Goal: Transaction & Acquisition: Purchase product/service

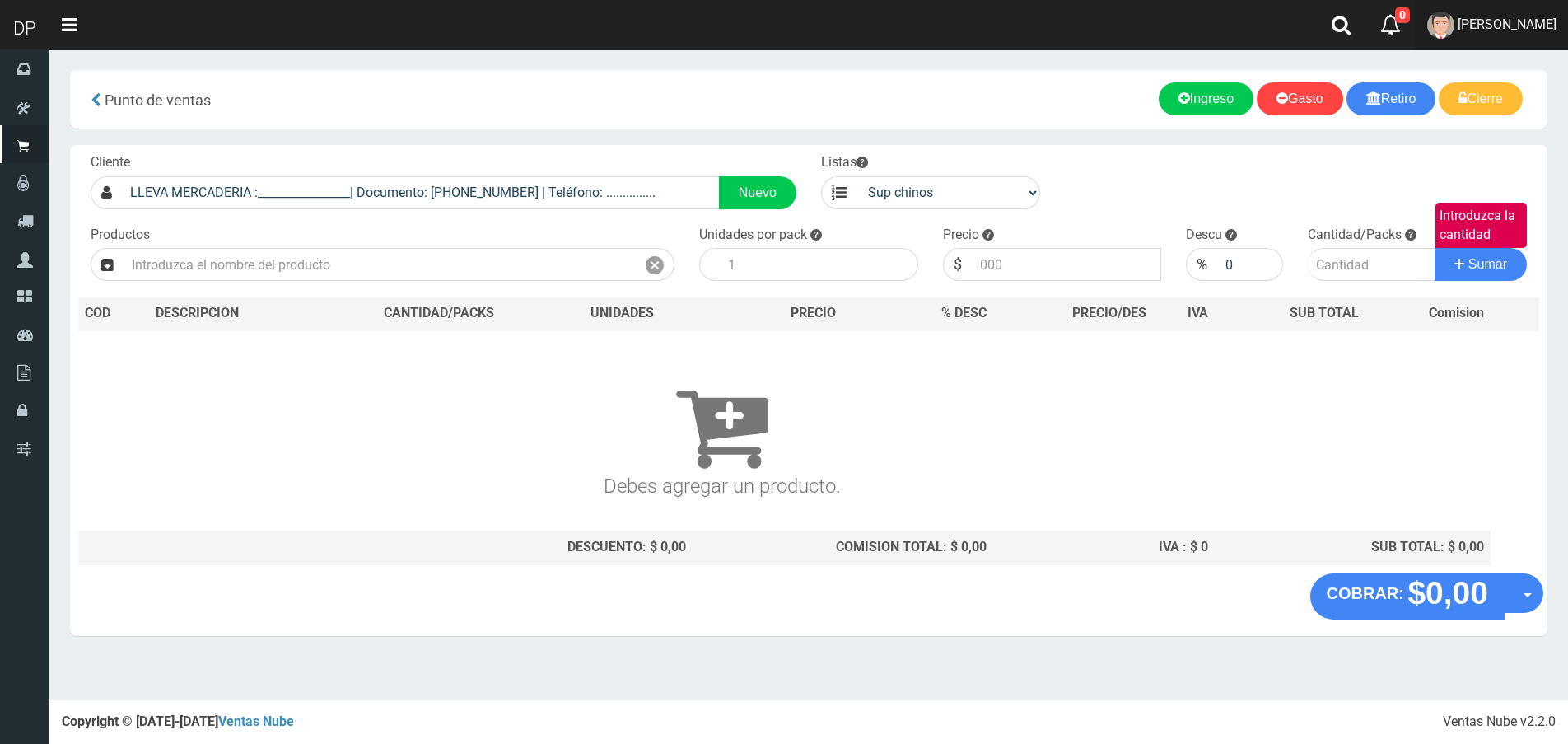
click at [1466, 32] on span "[PERSON_NAME]" at bounding box center [1508, 25] width 99 height 16
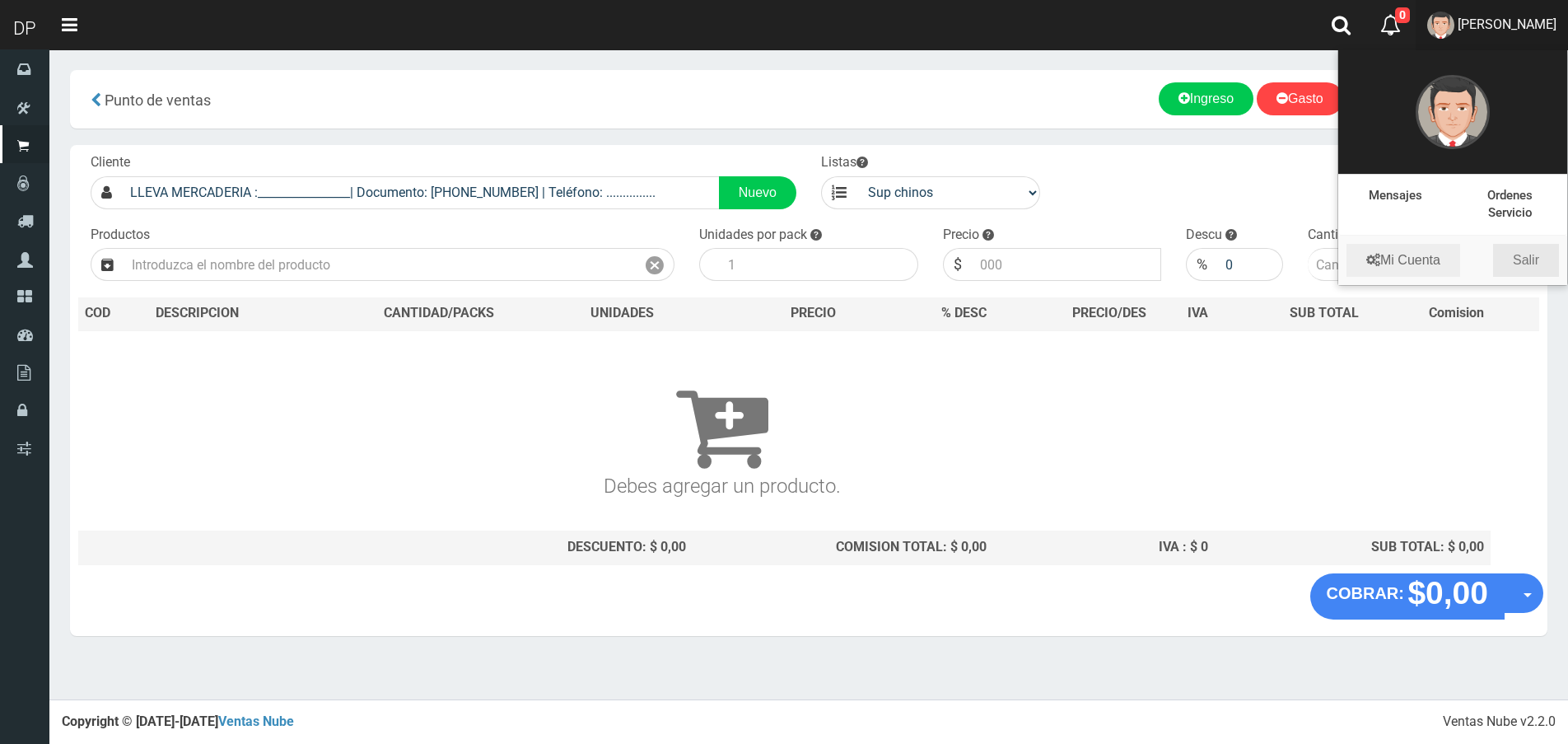
click at [1518, 259] on link "Salir" at bounding box center [1525, 260] width 65 height 33
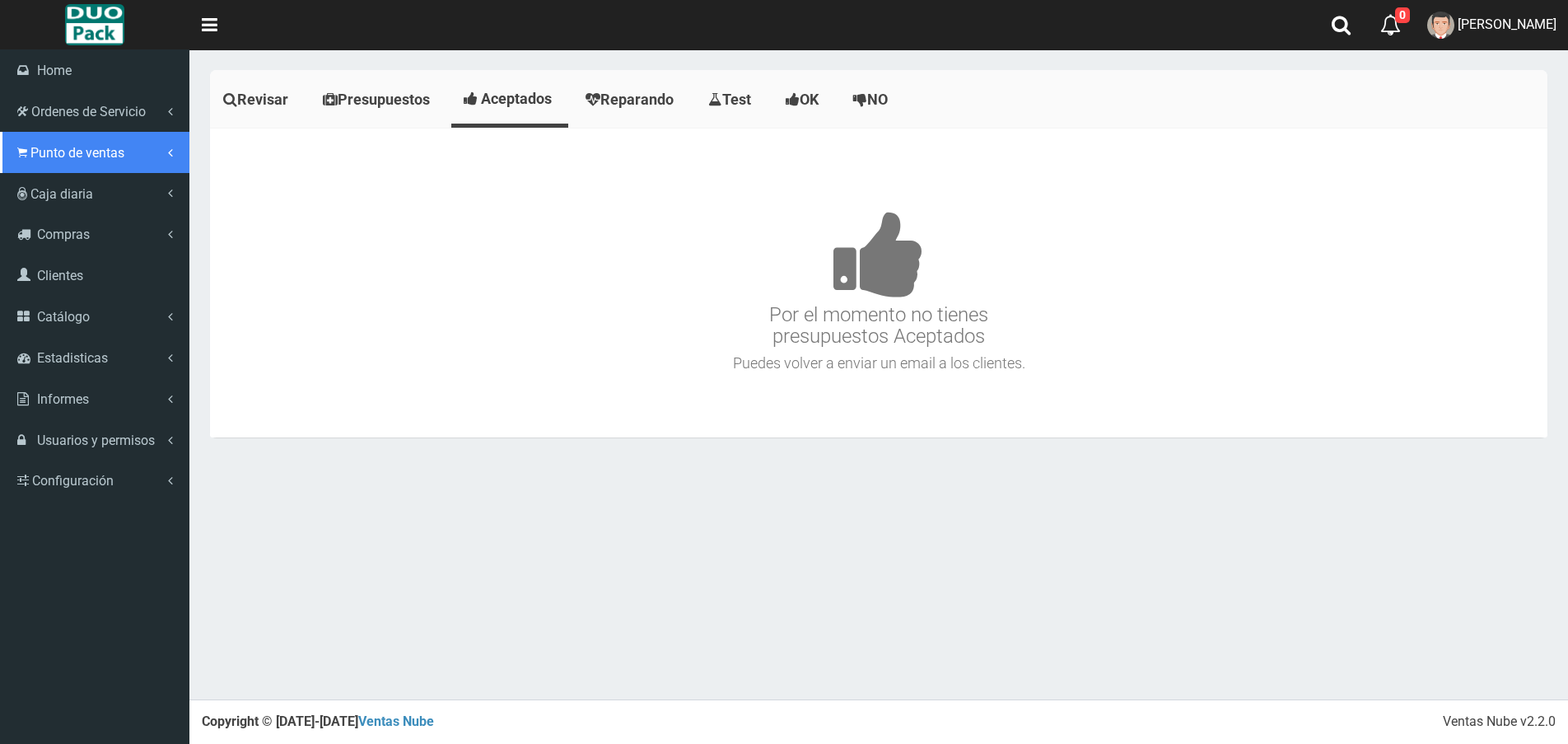
click at [106, 153] on span "Punto de ventas" at bounding box center [77, 153] width 94 height 16
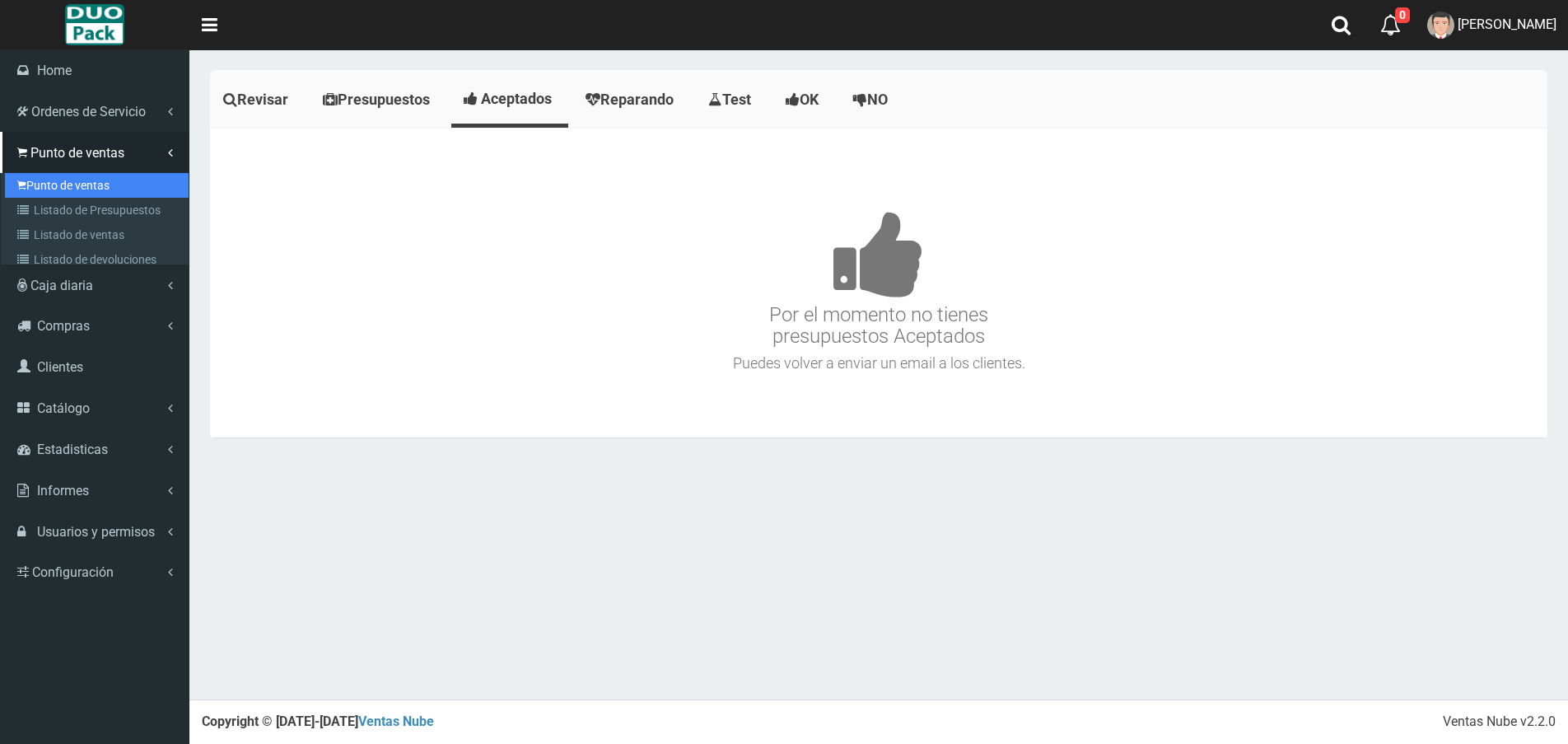
click at [94, 186] on link "Punto de ventas" at bounding box center [96, 185] width 183 height 25
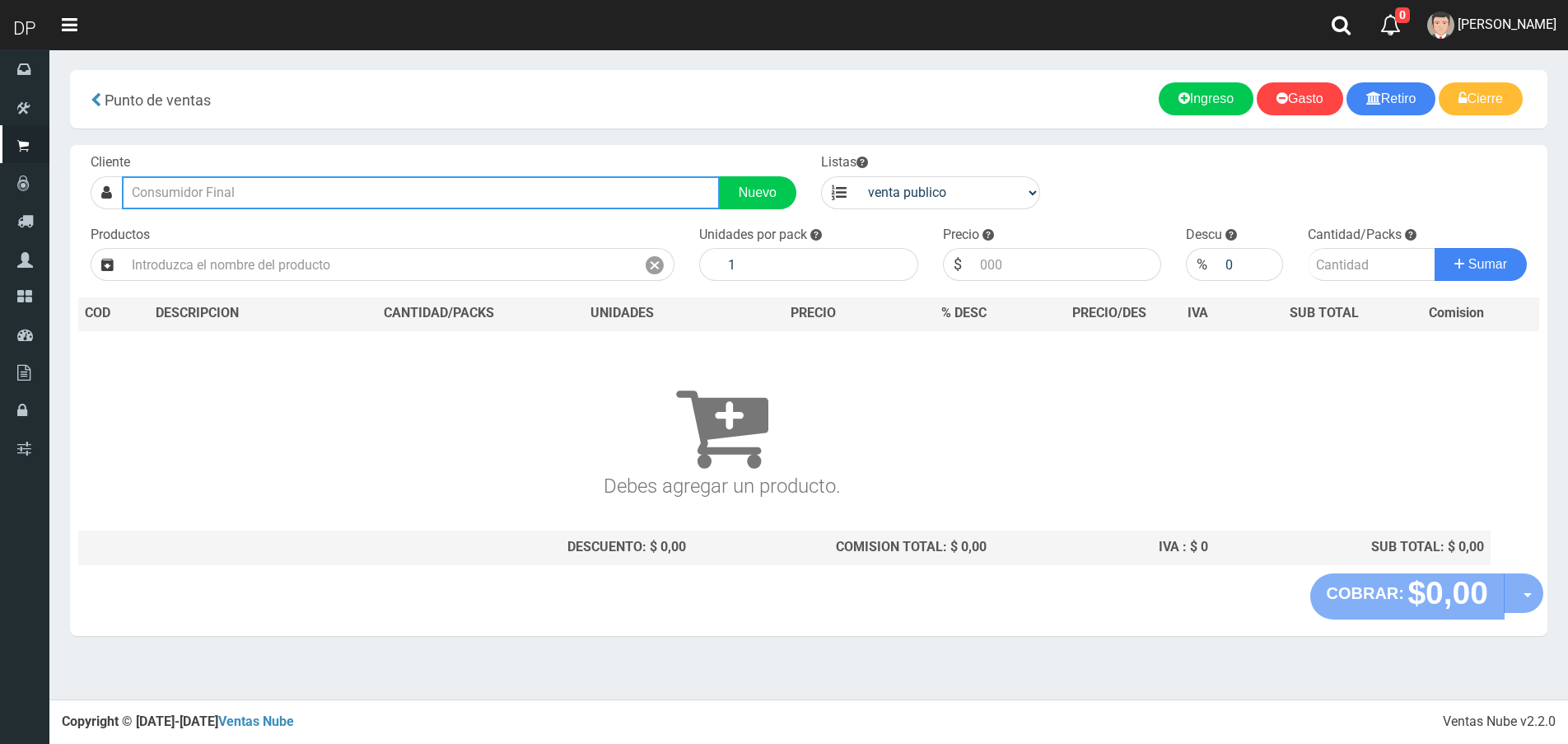
click at [186, 202] on input "text" at bounding box center [421, 192] width 598 height 33
type input "o"
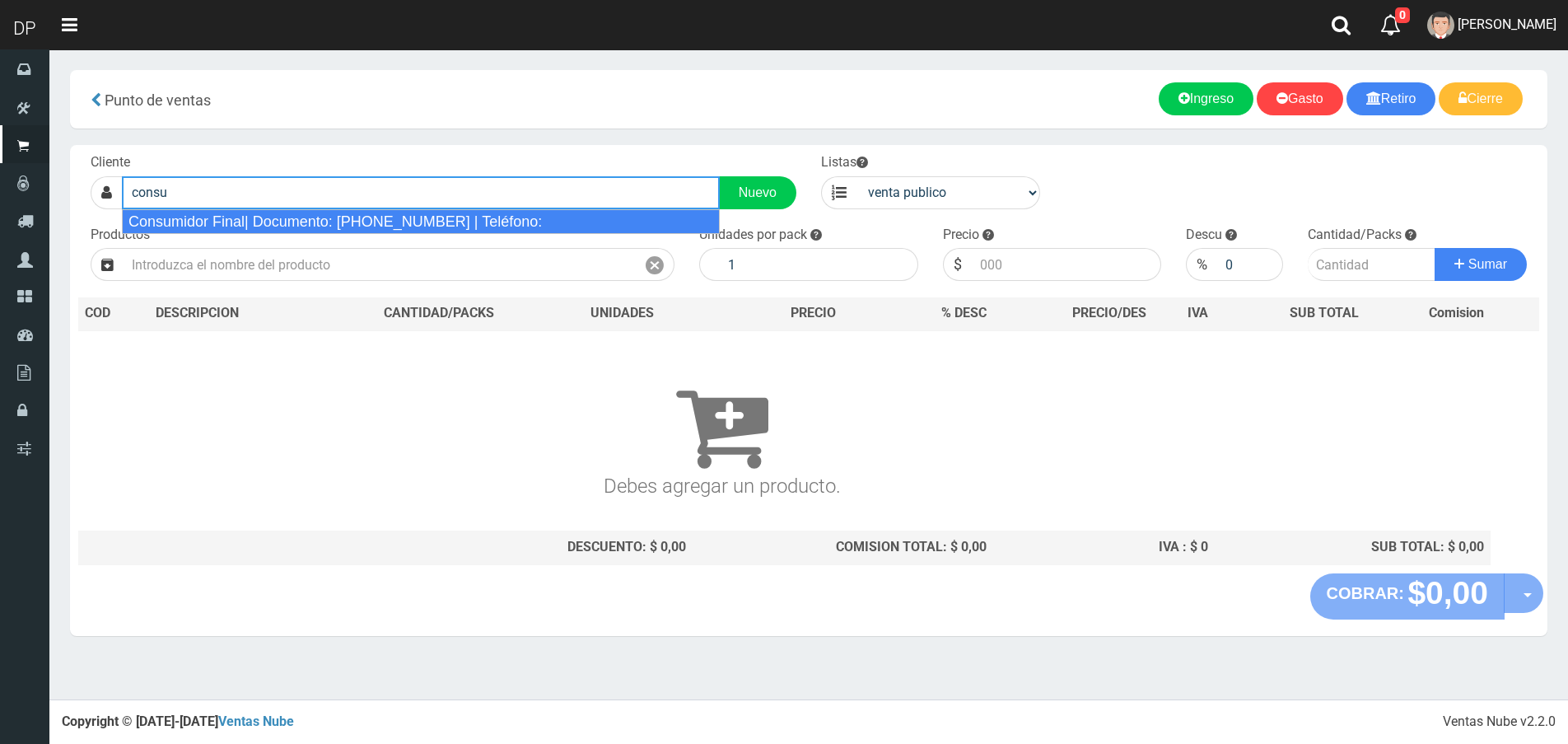
click at [202, 215] on div "Consumidor Final| Documento: [PHONE_NUMBER] | Teléfono:" at bounding box center [421, 221] width 598 height 25
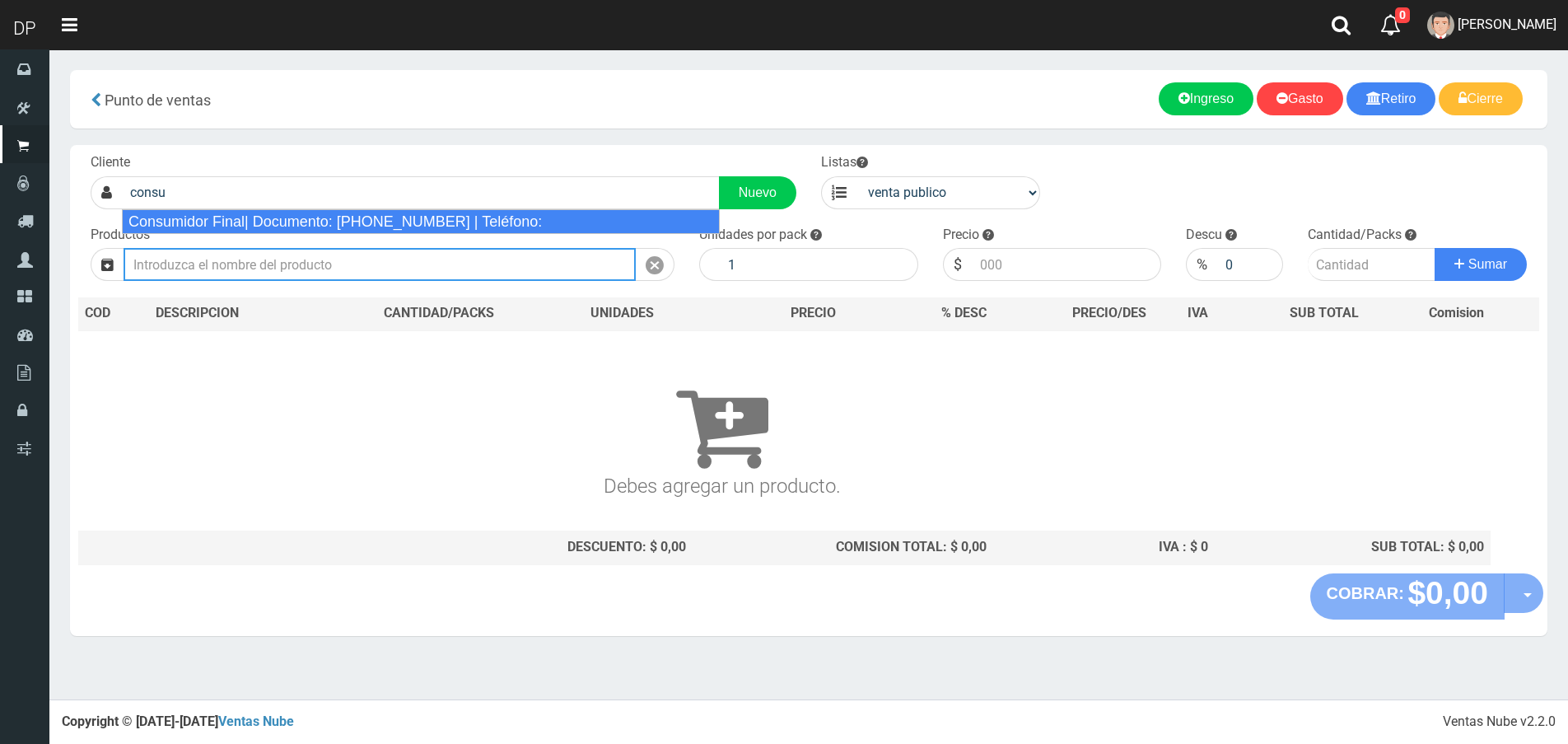
type input "Consumidor Final| Documento: [PHONE_NUMBER] | Teléfono:"
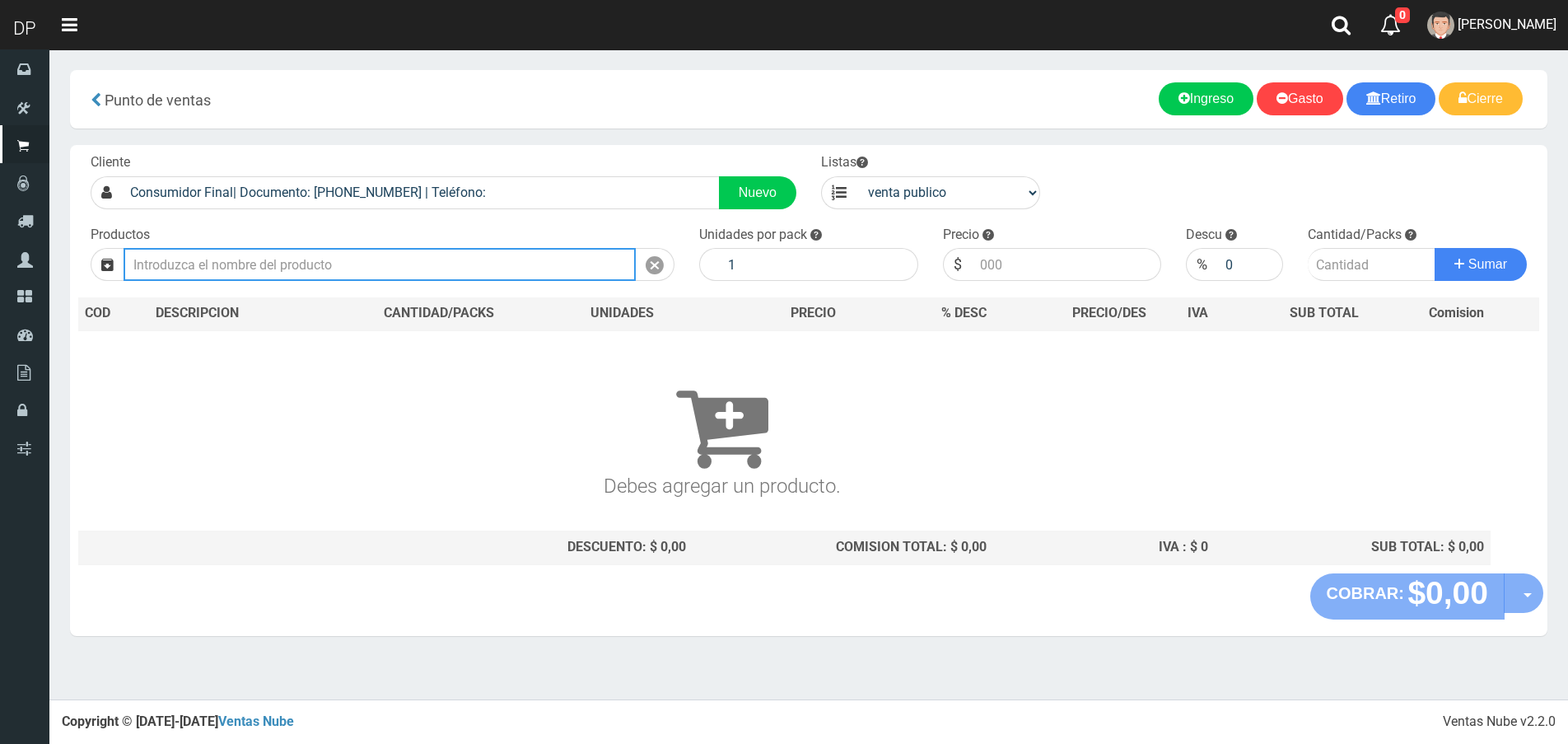
click at [206, 263] on input "text" at bounding box center [380, 264] width 512 height 33
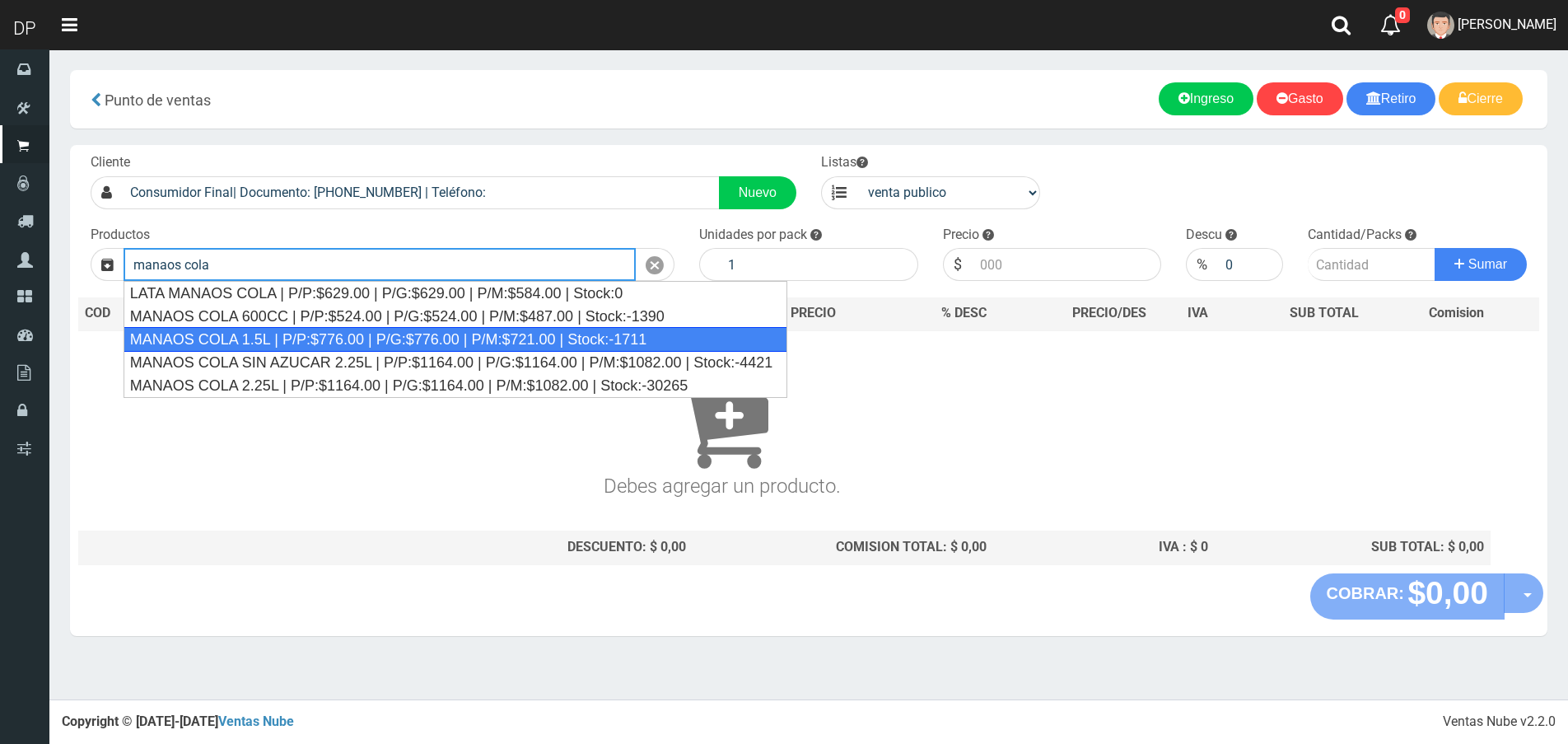
click at [427, 340] on div "MANAOS COLA 1.5L | P/P:$776.00 | P/G:$776.00 | P/M:$721.00 | Stock:-1711" at bounding box center [455, 339] width 663 height 25
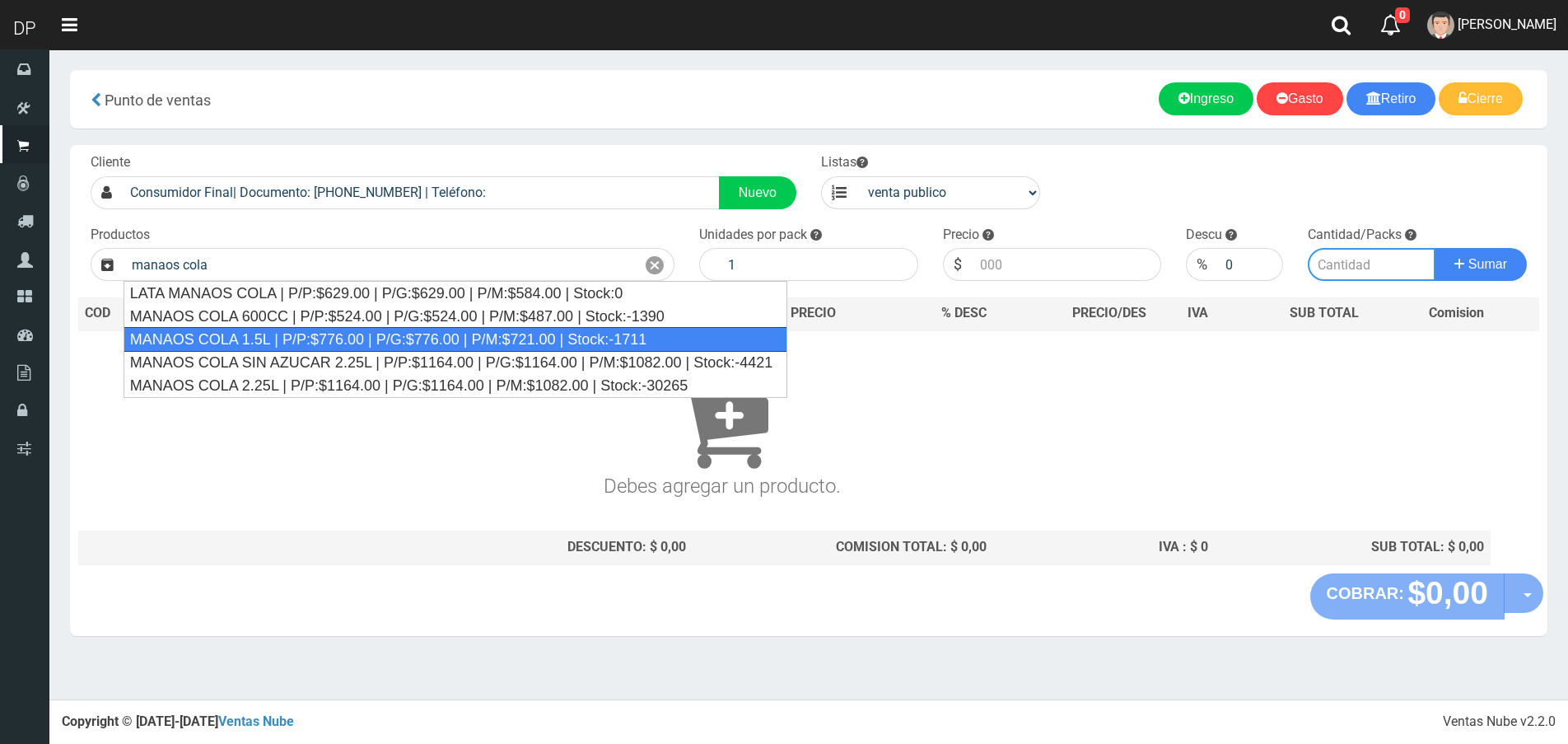
type input "MANAOS COLA 1.5L | P/P:$776.00 | P/G:$776.00 | P/M:$721.00 | Stock:-1711"
type input "6"
type input "776.00"
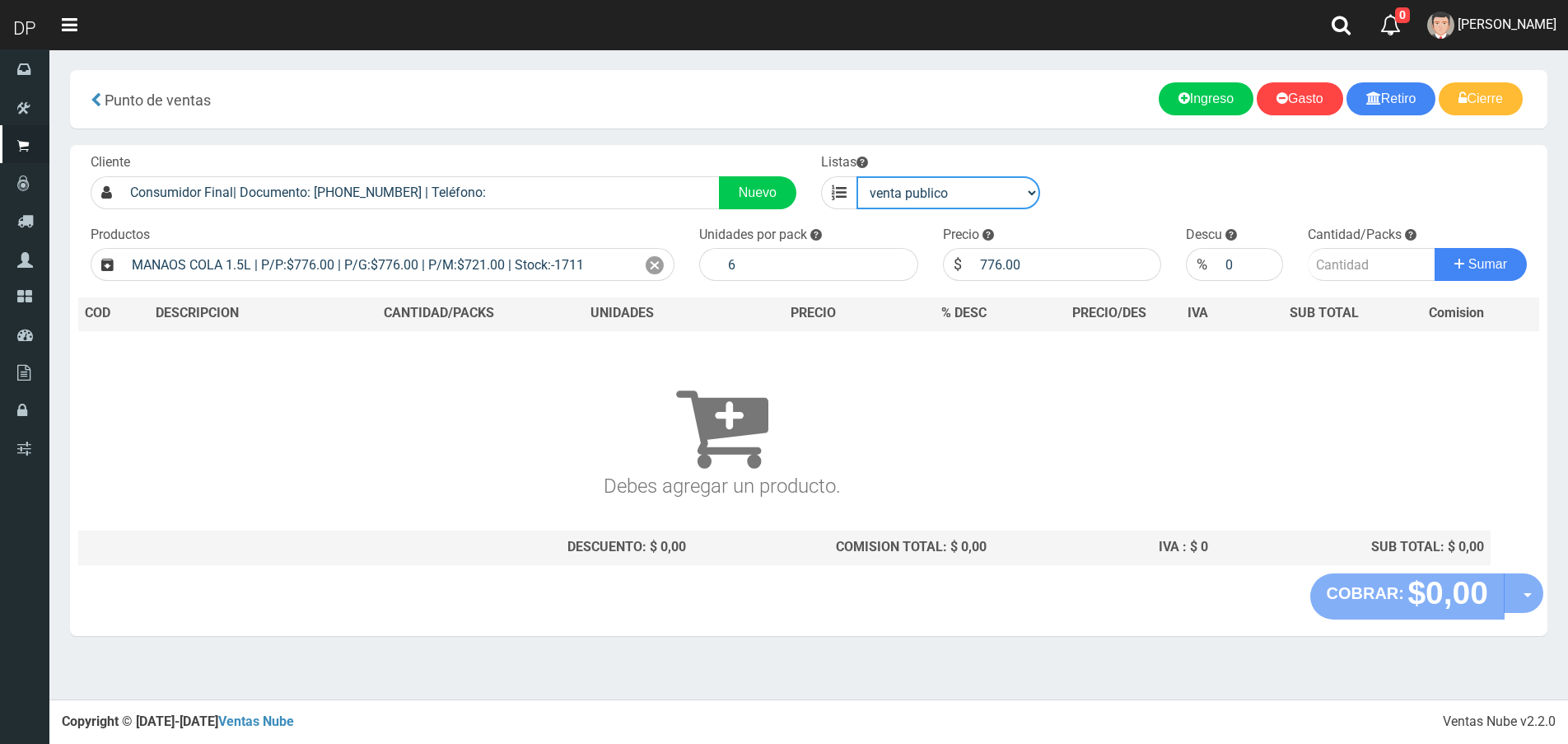
click at [970, 201] on select "venta publico Sup chinos reventas" at bounding box center [947, 192] width 183 height 33
select select "3"
click at [856, 177] on select "venta publico Sup chinos reventas" at bounding box center [947, 192] width 183 height 33
click at [651, 260] on icon at bounding box center [655, 266] width 18 height 24
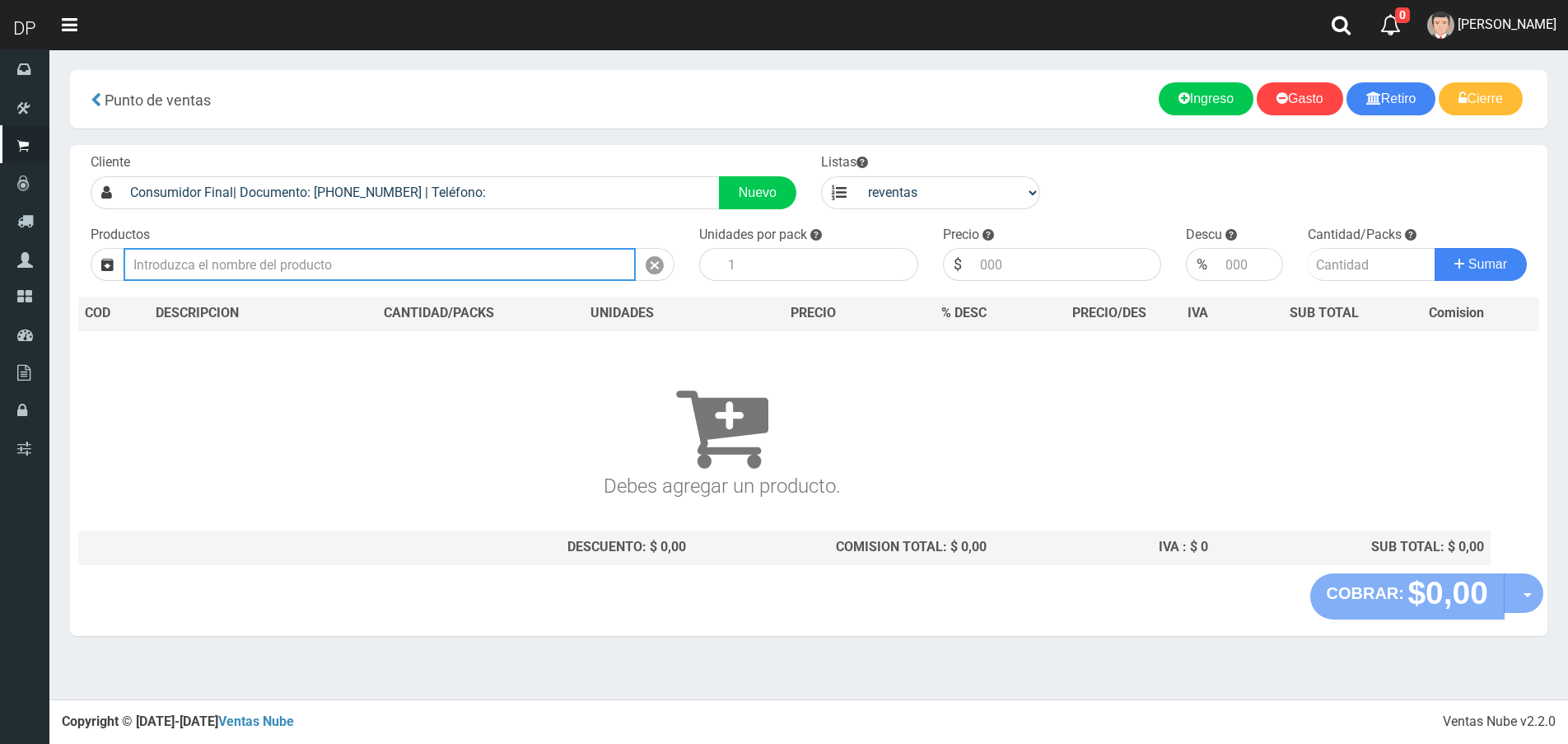
click at [528, 257] on input "text" at bounding box center [380, 264] width 512 height 33
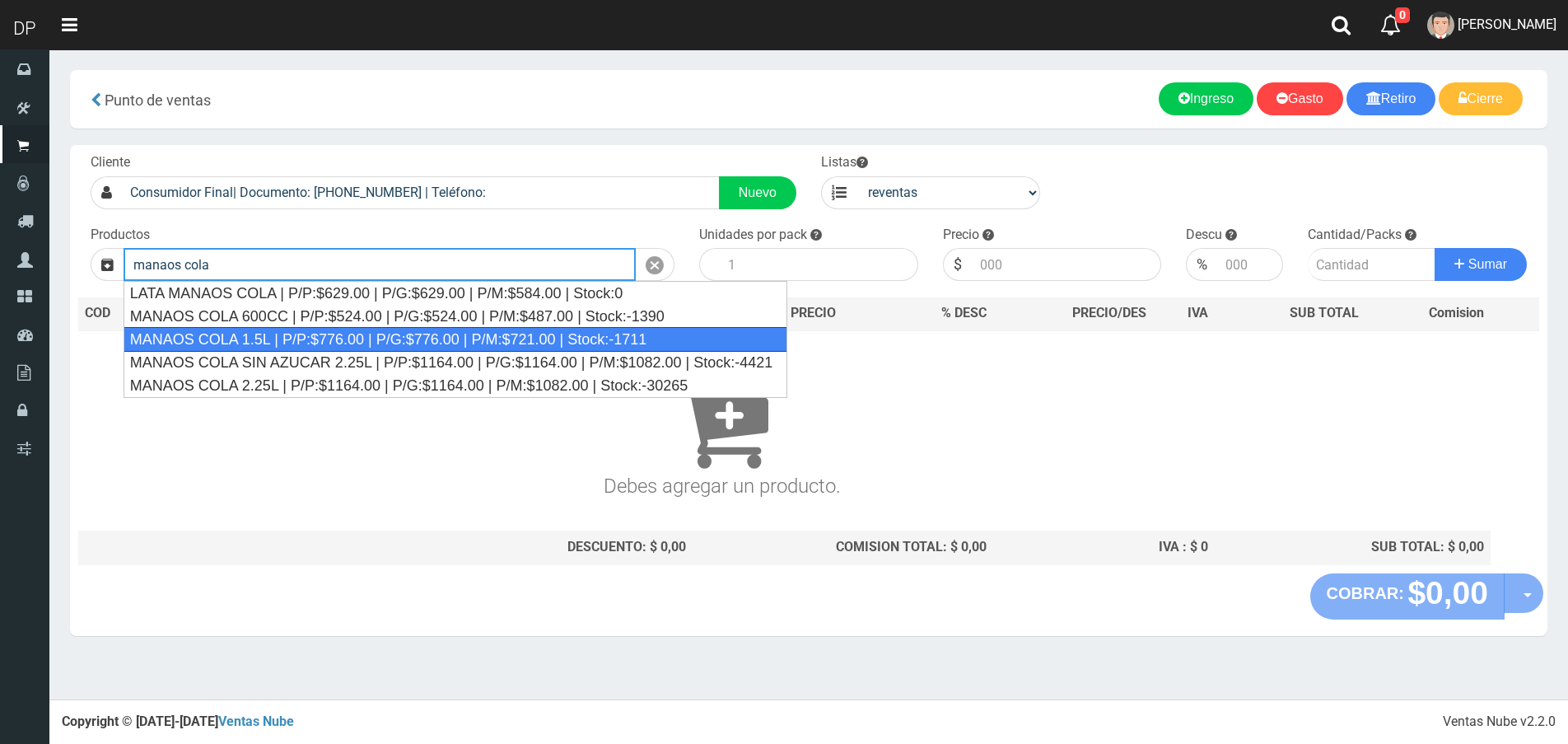
click at [409, 339] on div "MANAOS COLA 1.5L | P/P:$776.00 | P/G:$776.00 | P/M:$721.00 | Stock:-1711" at bounding box center [455, 339] width 663 height 25
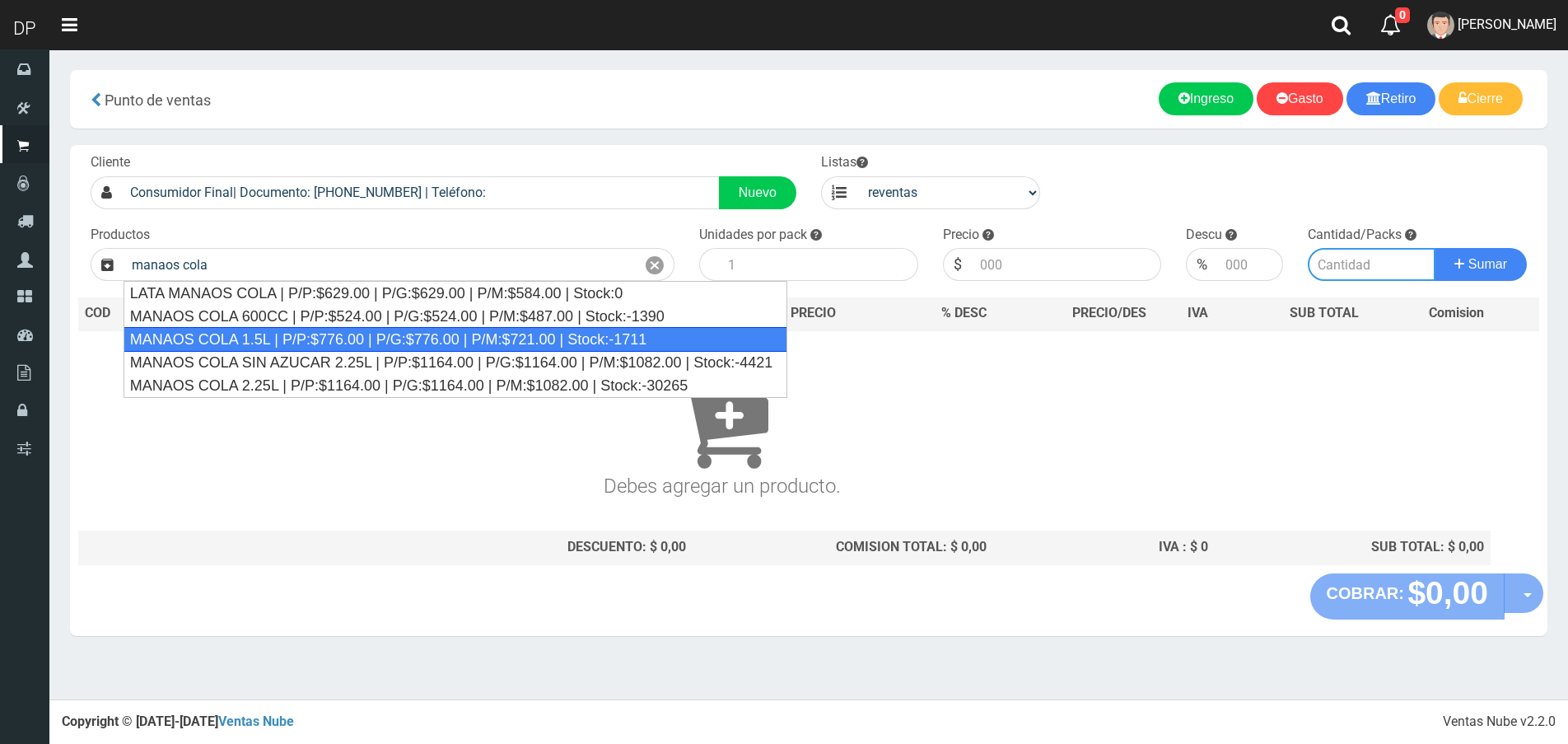
type input "MANAOS COLA 1.5L | P/P:$776.00 | P/G:$776.00 | P/M:$721.00 | Stock:-1711"
type input "6"
type input "721.00"
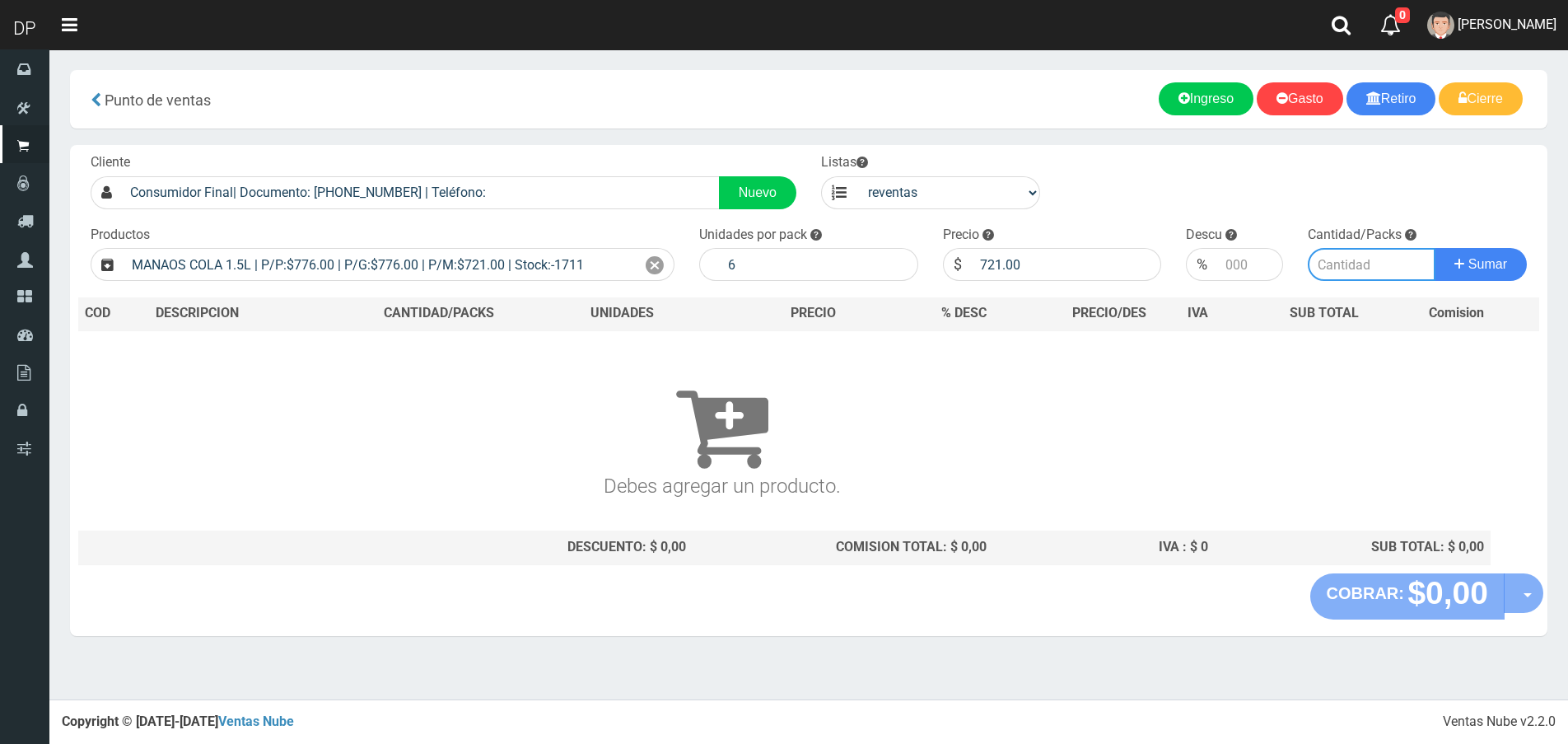
click at [1371, 264] on input "number" at bounding box center [1371, 264] width 128 height 33
type input "2"
click at [1434, 248] on button "Sumar" at bounding box center [1480, 264] width 92 height 33
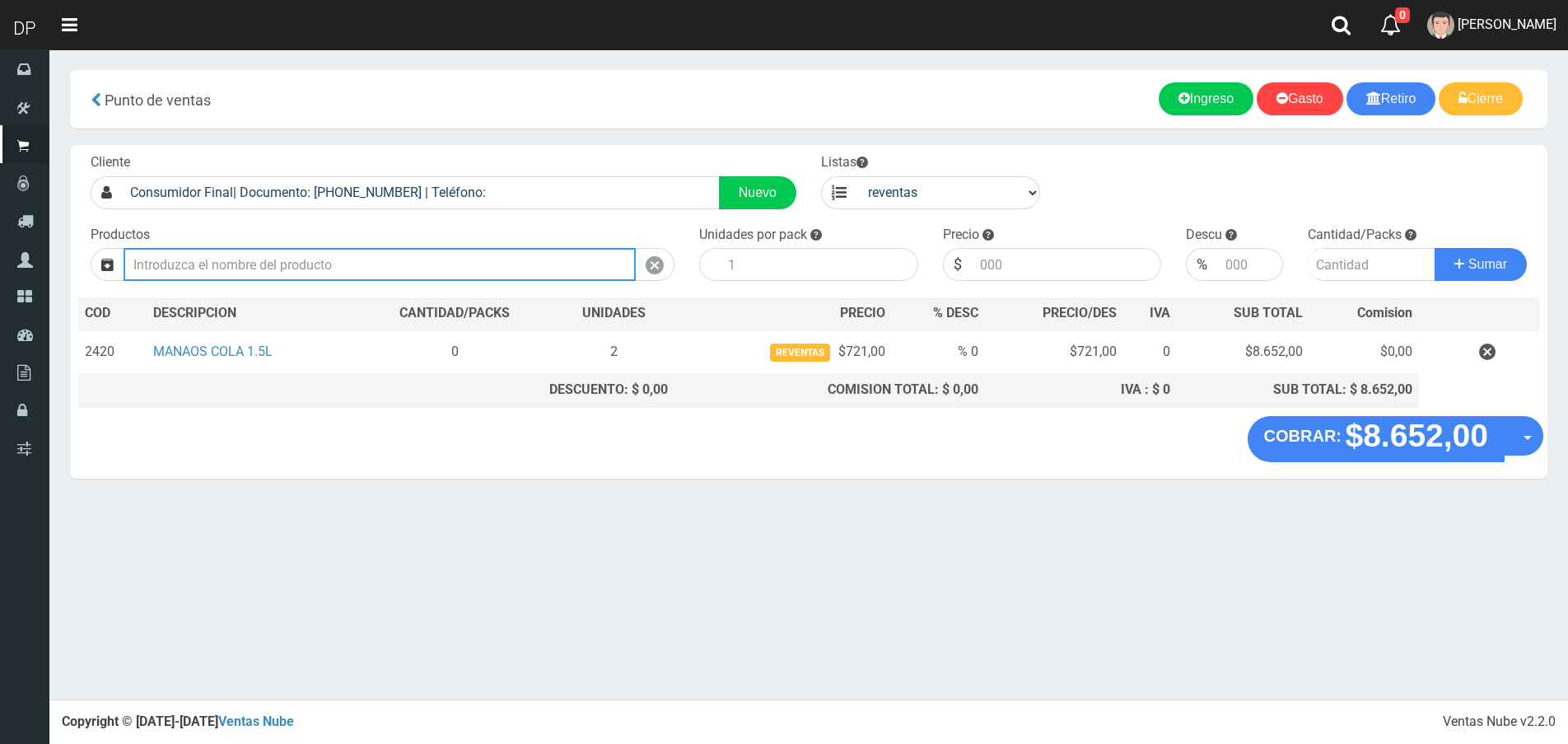
click at [249, 267] on input "text" at bounding box center [380, 264] width 512 height 33
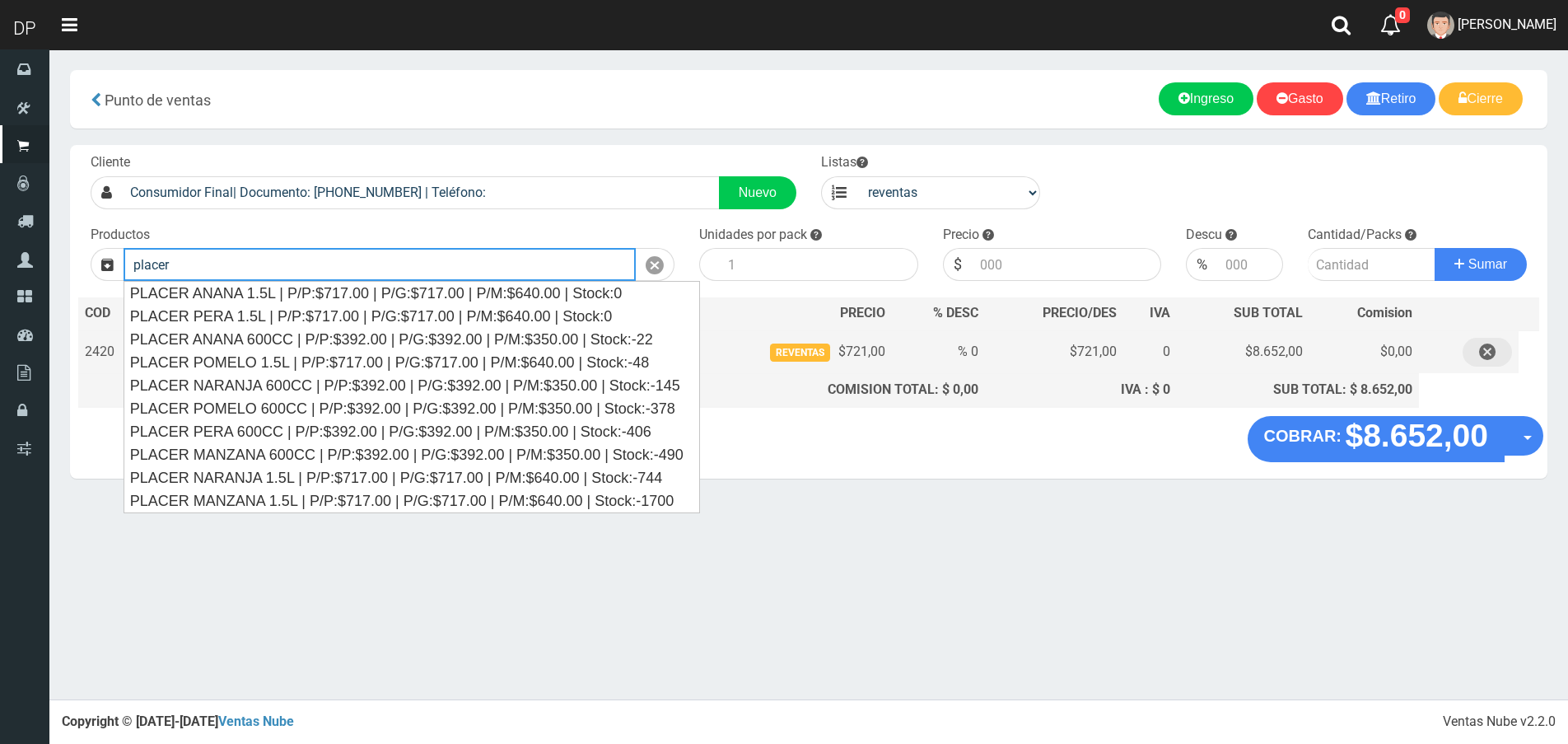
type input "placer"
click at [1490, 354] on icon "button" at bounding box center [1487, 351] width 17 height 29
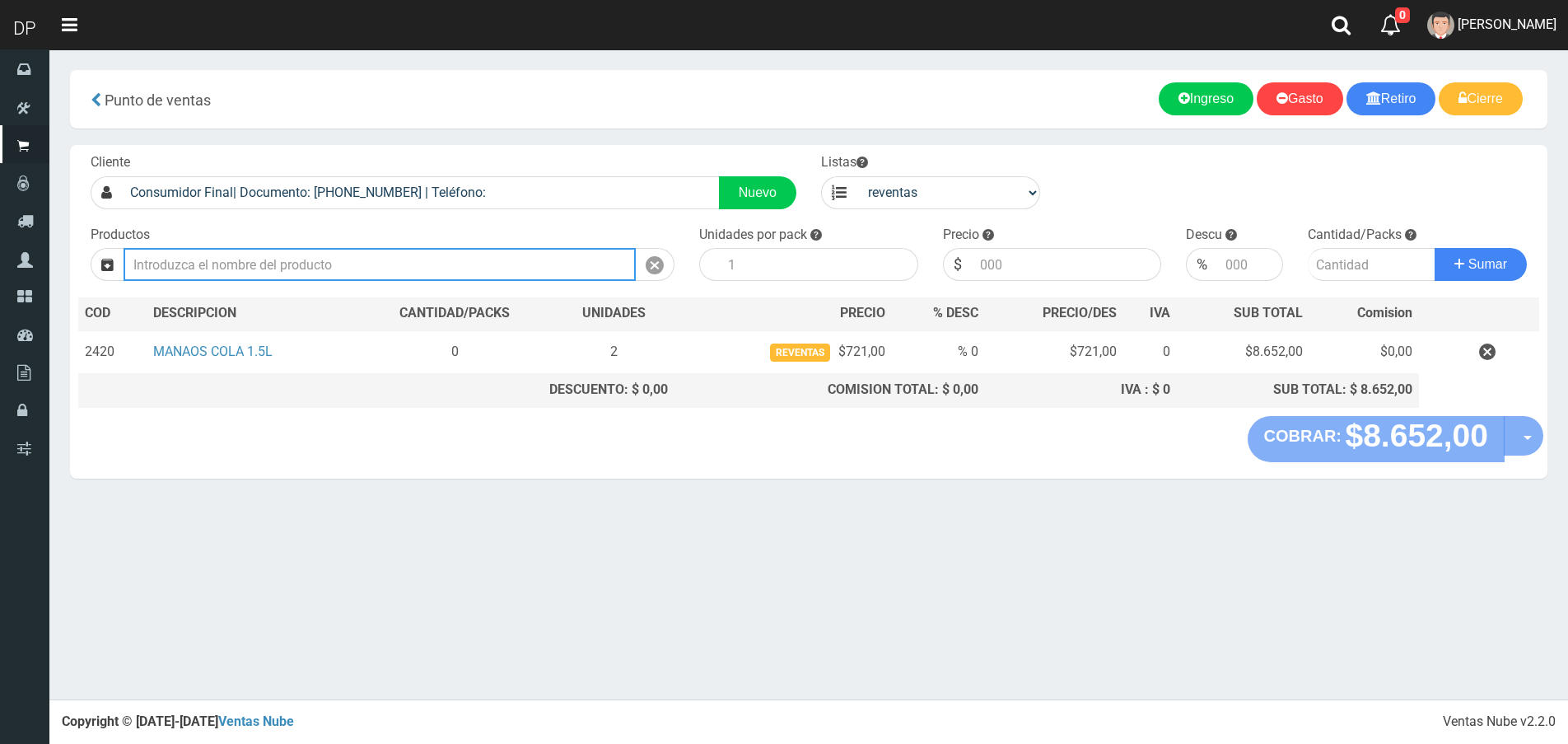
click at [512, 274] on input "text" at bounding box center [380, 264] width 512 height 33
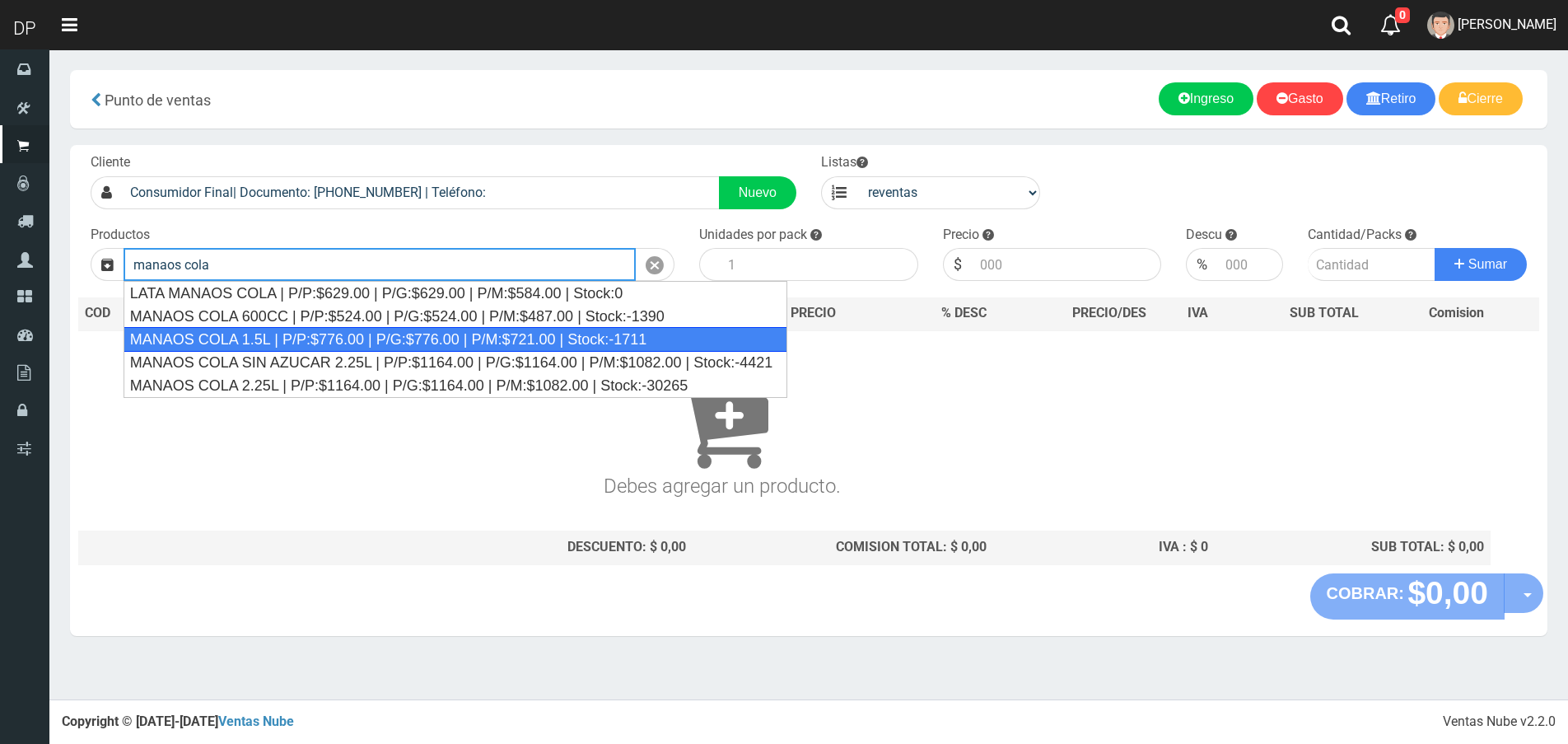
click at [313, 339] on div "MANAOS COLA 1.5L | P/P:$776.00 | P/G:$776.00 | P/M:$721.00 | Stock:-1711" at bounding box center [455, 339] width 663 height 25
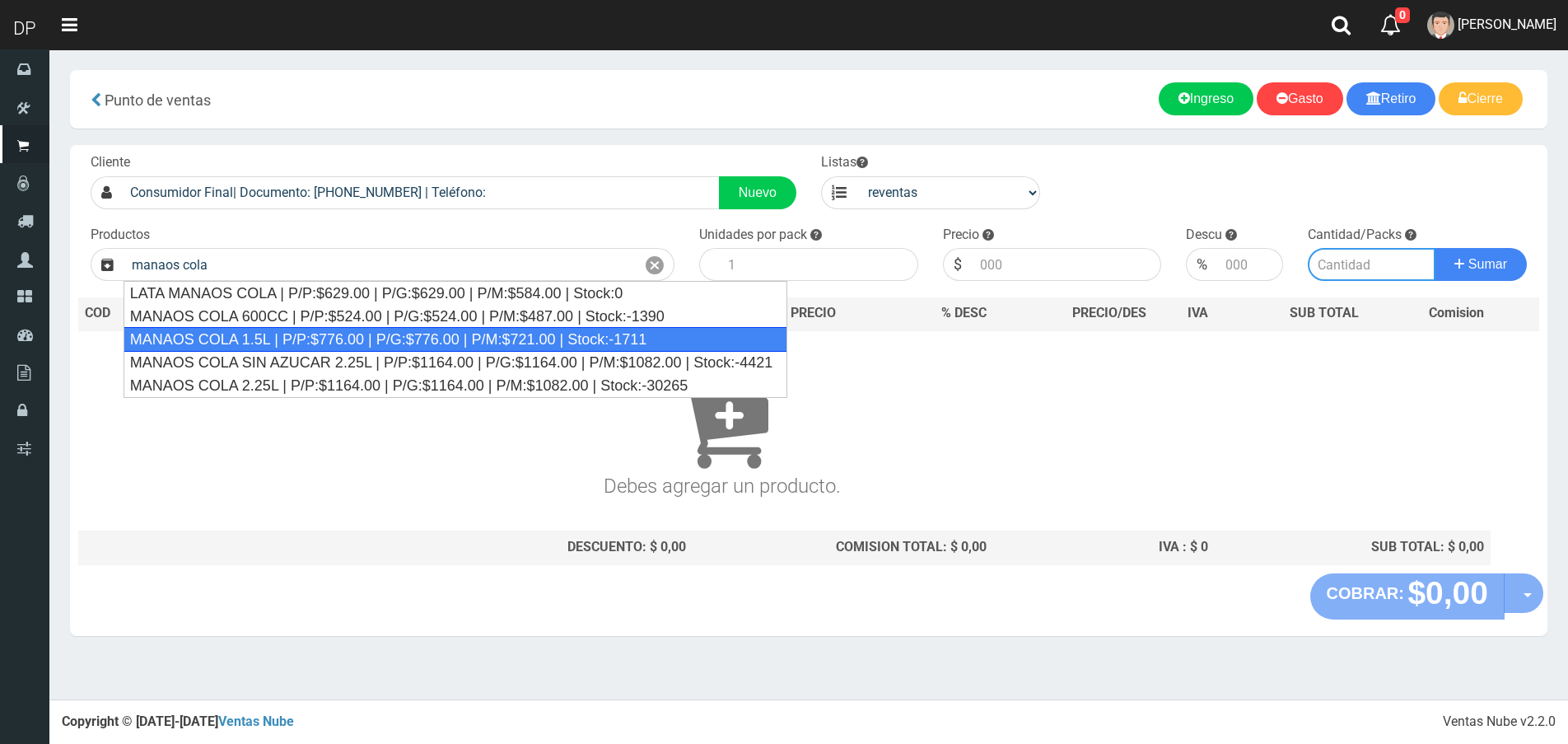
type input "MANAOS COLA 1.5L | P/P:$776.00 | P/G:$776.00 | P/M:$721.00 | Stock:-1711"
type input "6"
type input "721.00"
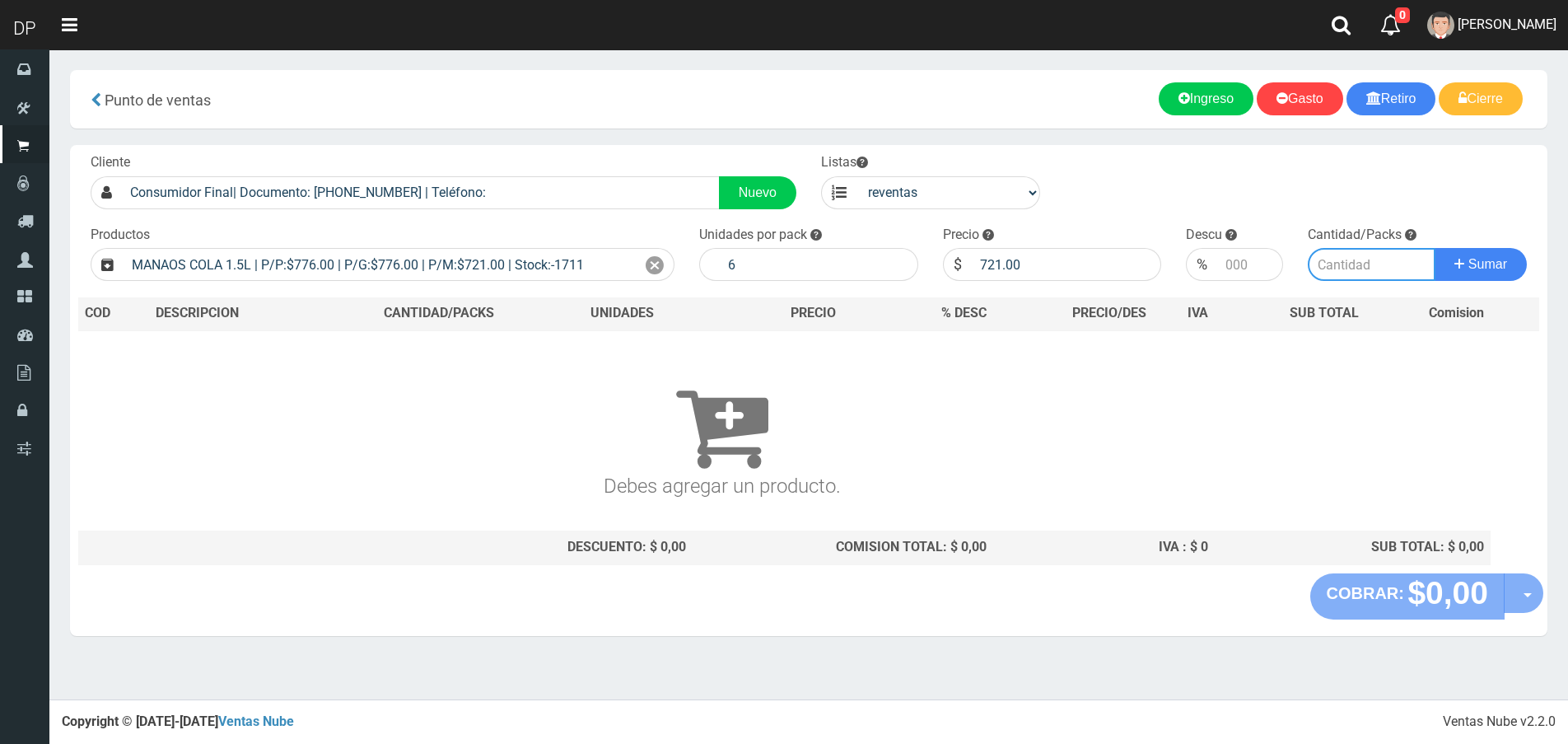
click at [1337, 257] on input "number" at bounding box center [1371, 264] width 128 height 33
type input "1"
click at [1434, 248] on button "Sumar" at bounding box center [1480, 264] width 92 height 33
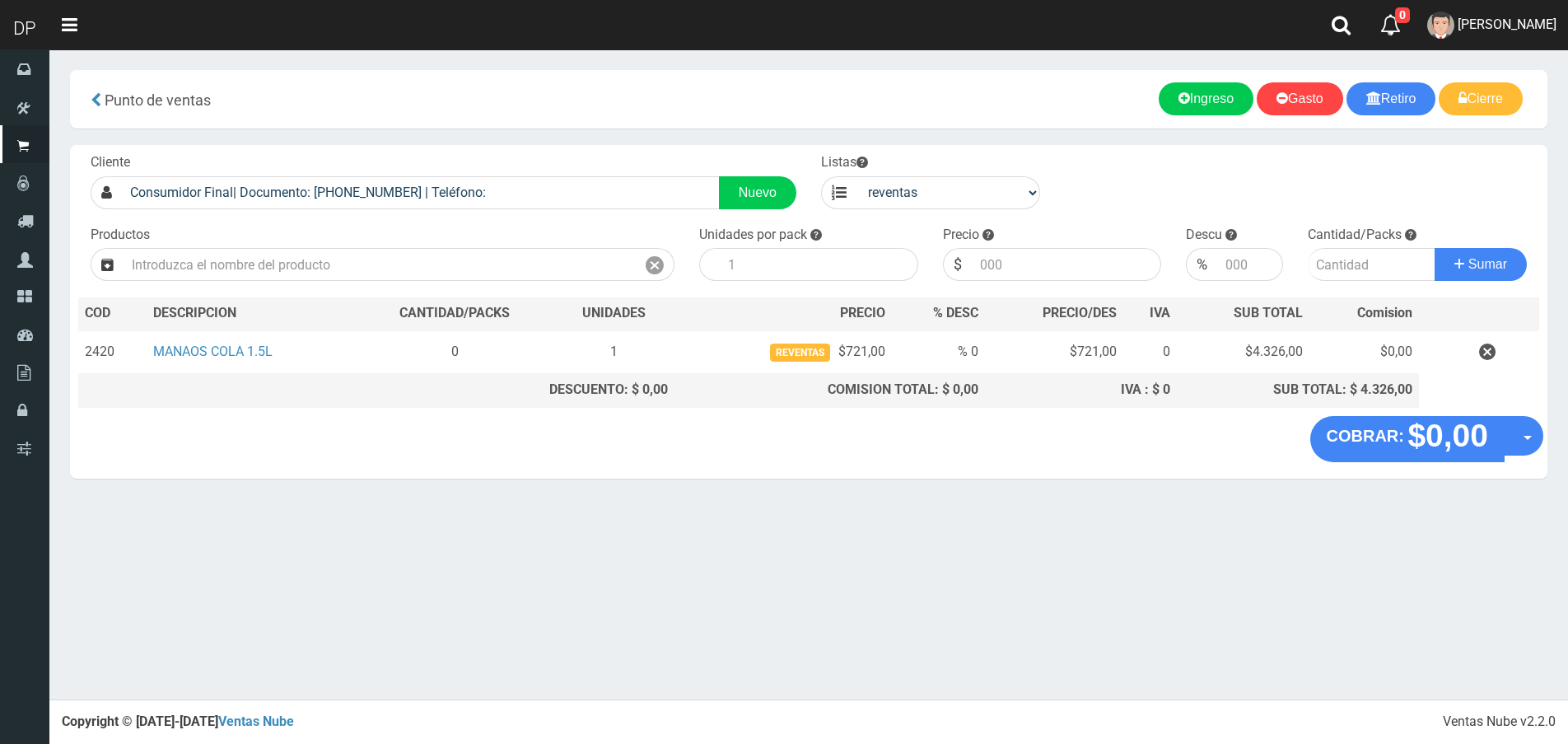
click at [610, 232] on div "Productos" at bounding box center [383, 253] width 609 height 56
click at [591, 261] on input "text" at bounding box center [380, 264] width 512 height 33
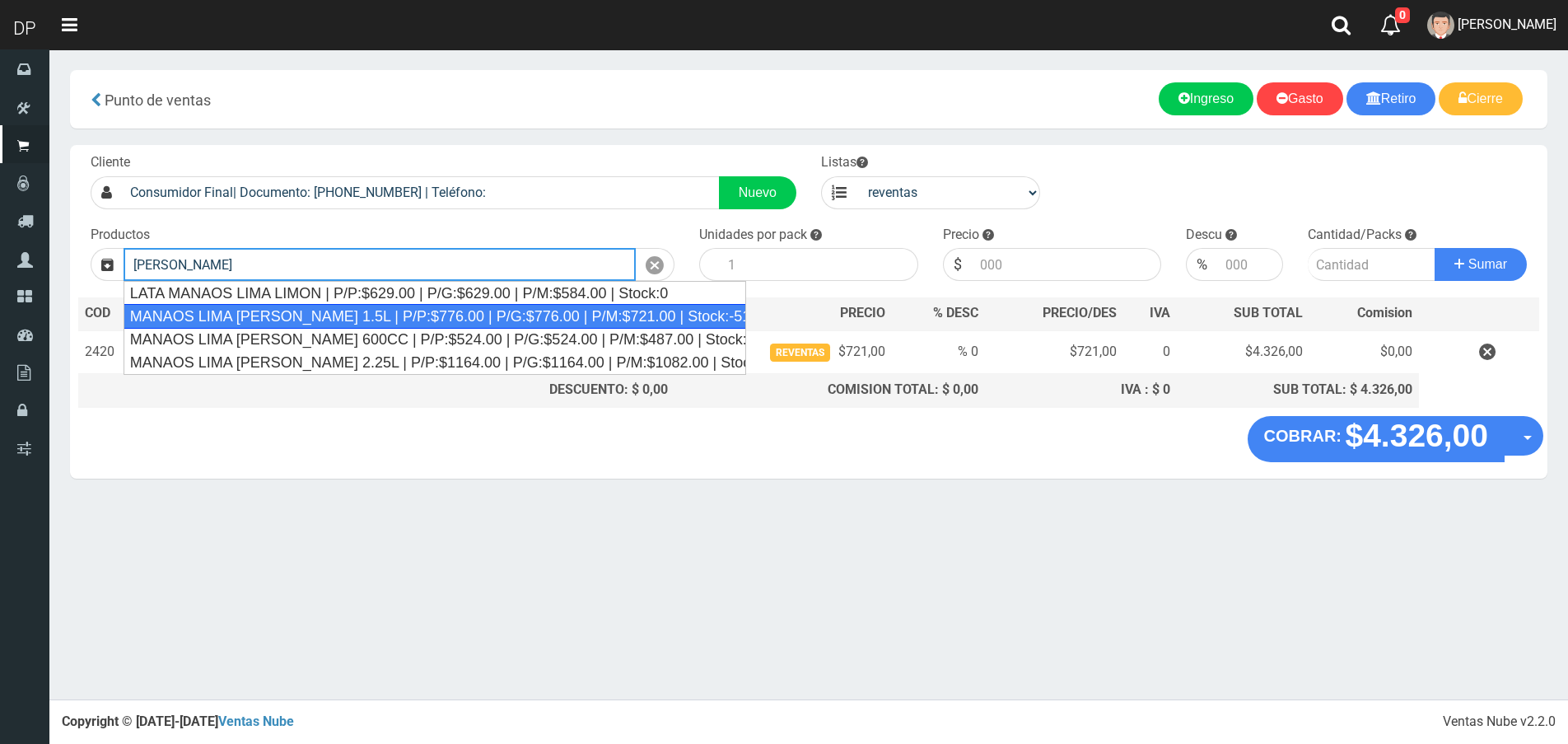
click at [373, 317] on div "MANAOS LIMA LIMON 1.5L | P/P:$776.00 | P/G:$776.00 | P/M:$721.00 | Stock:-514" at bounding box center [435, 315] width 624 height 25
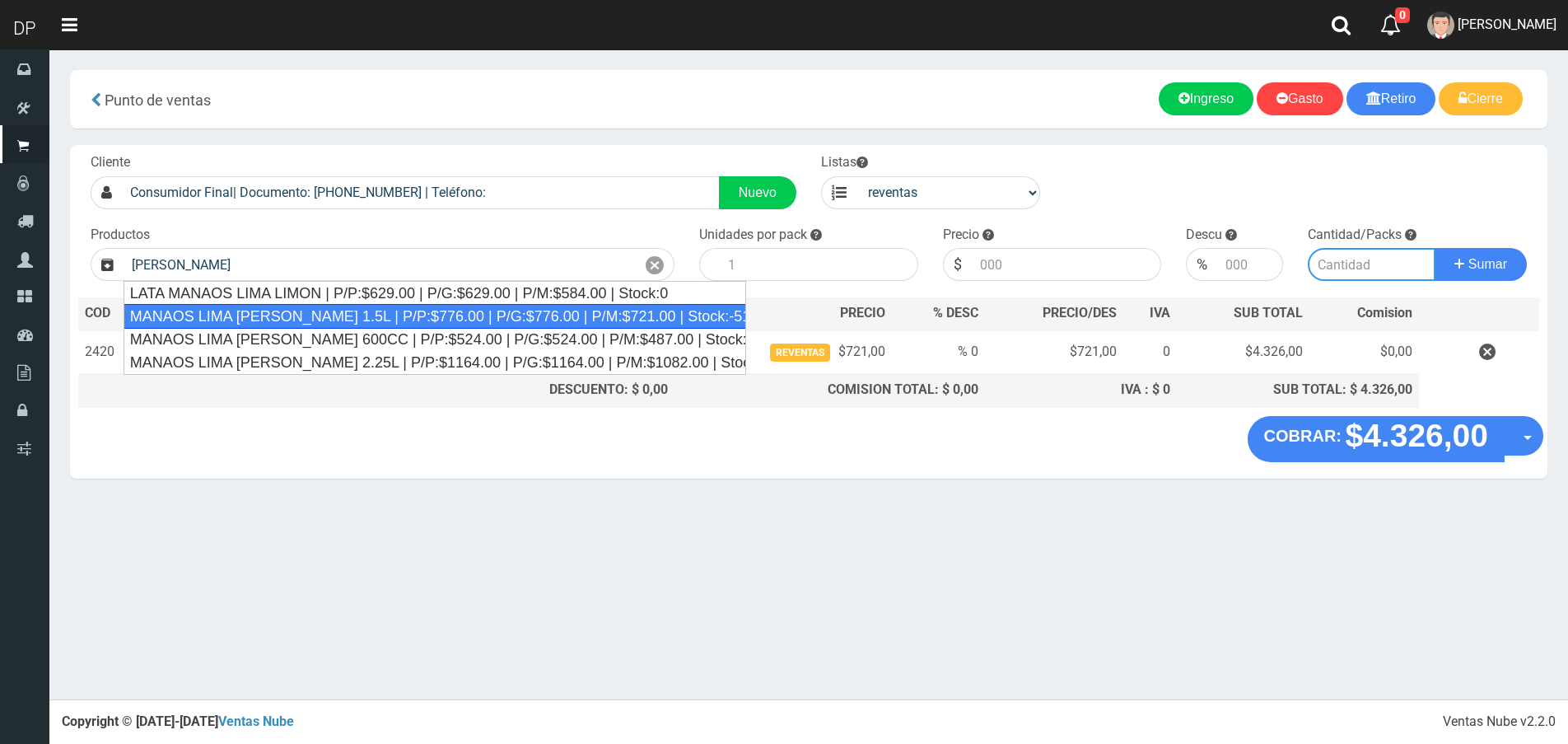
type input "MANAOS LIMA LIMON 1.5L | P/P:$776.00 | P/G:$776.00 | P/M:$721.00 | Stock:-514"
type input "6"
type input "721.00"
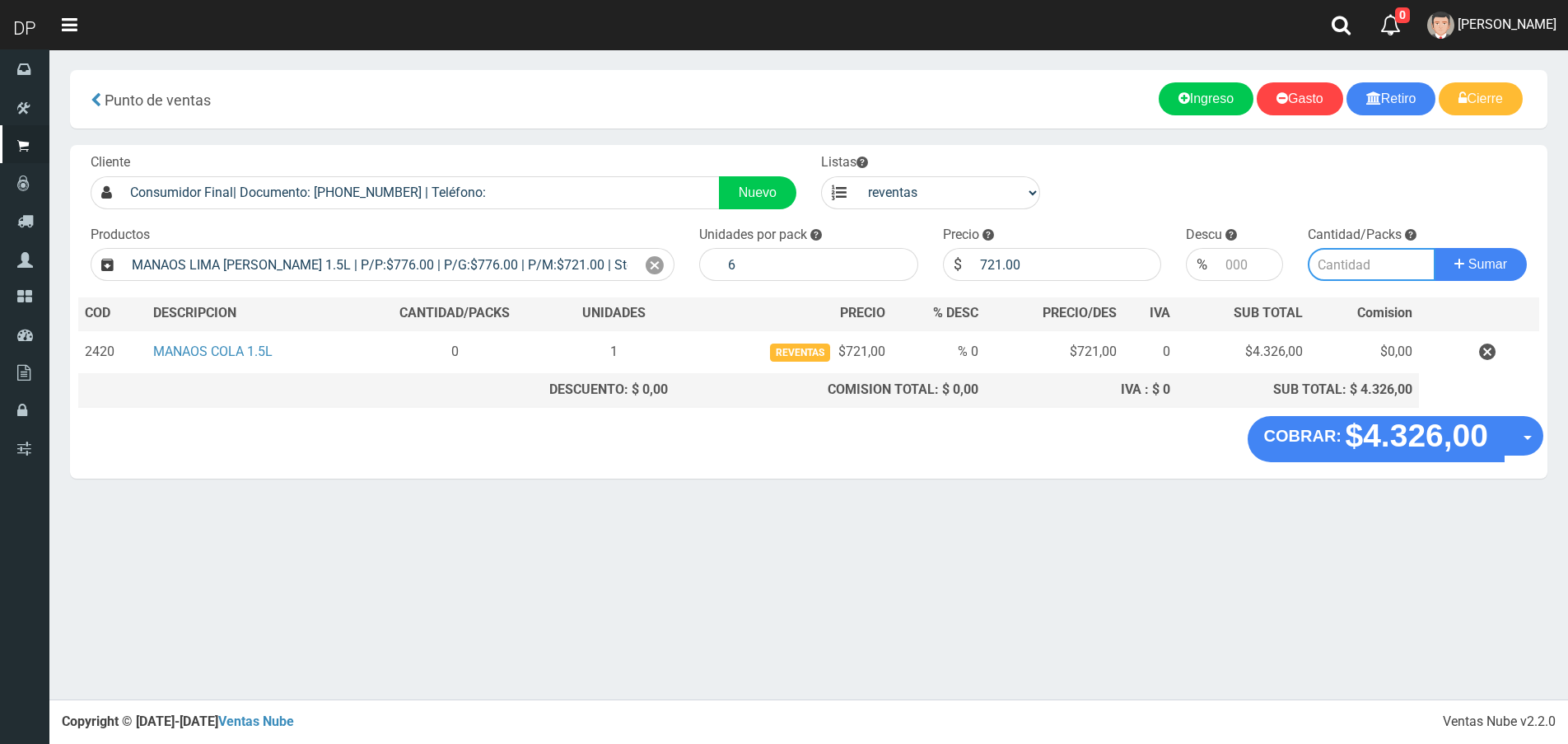
click at [1406, 265] on input "number" at bounding box center [1371, 264] width 128 height 33
click at [1357, 272] on input "number" at bounding box center [1371, 264] width 128 height 33
type input "1"
click at [1434, 248] on button "Sumar" at bounding box center [1480, 264] width 92 height 33
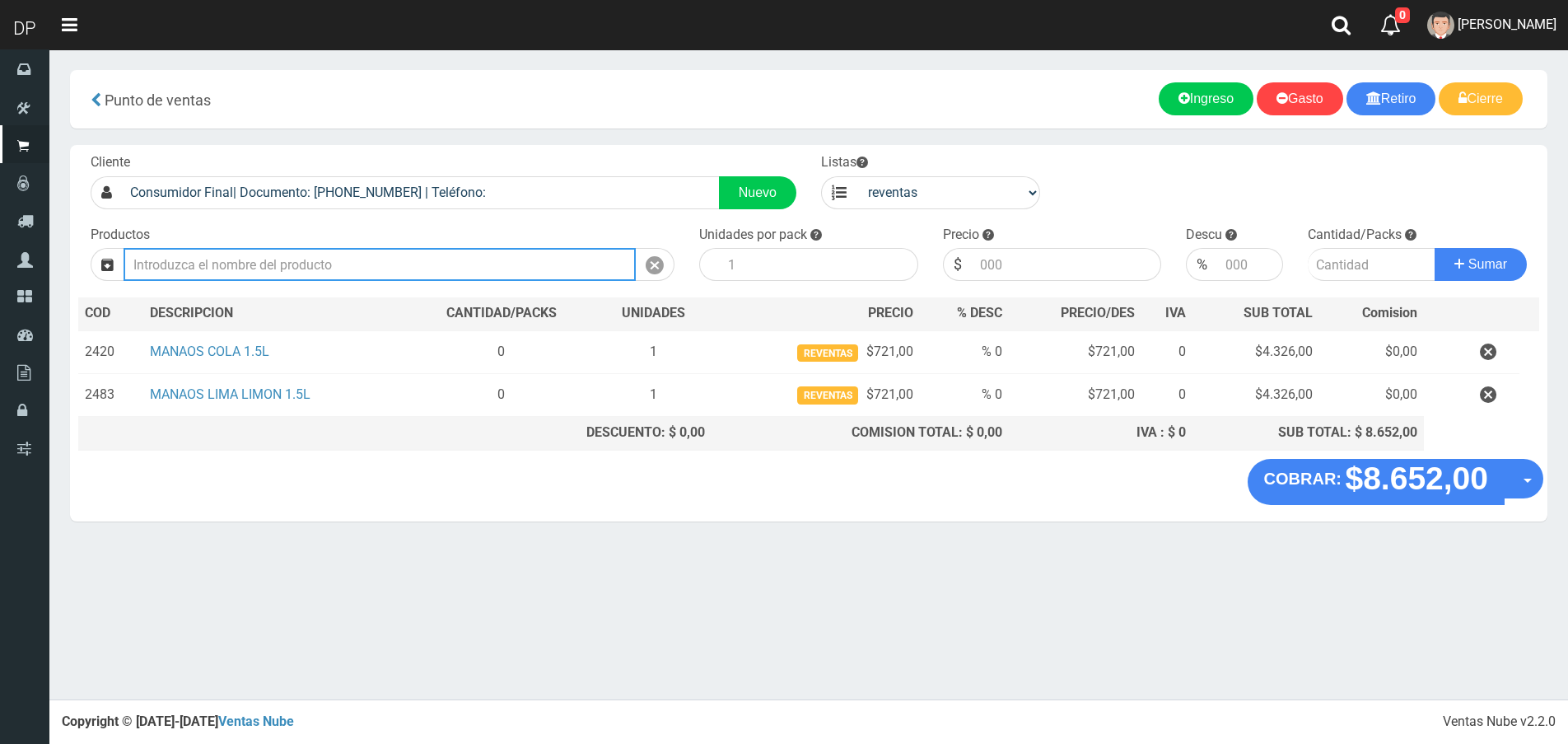
click at [349, 269] on input "text" at bounding box center [380, 264] width 512 height 33
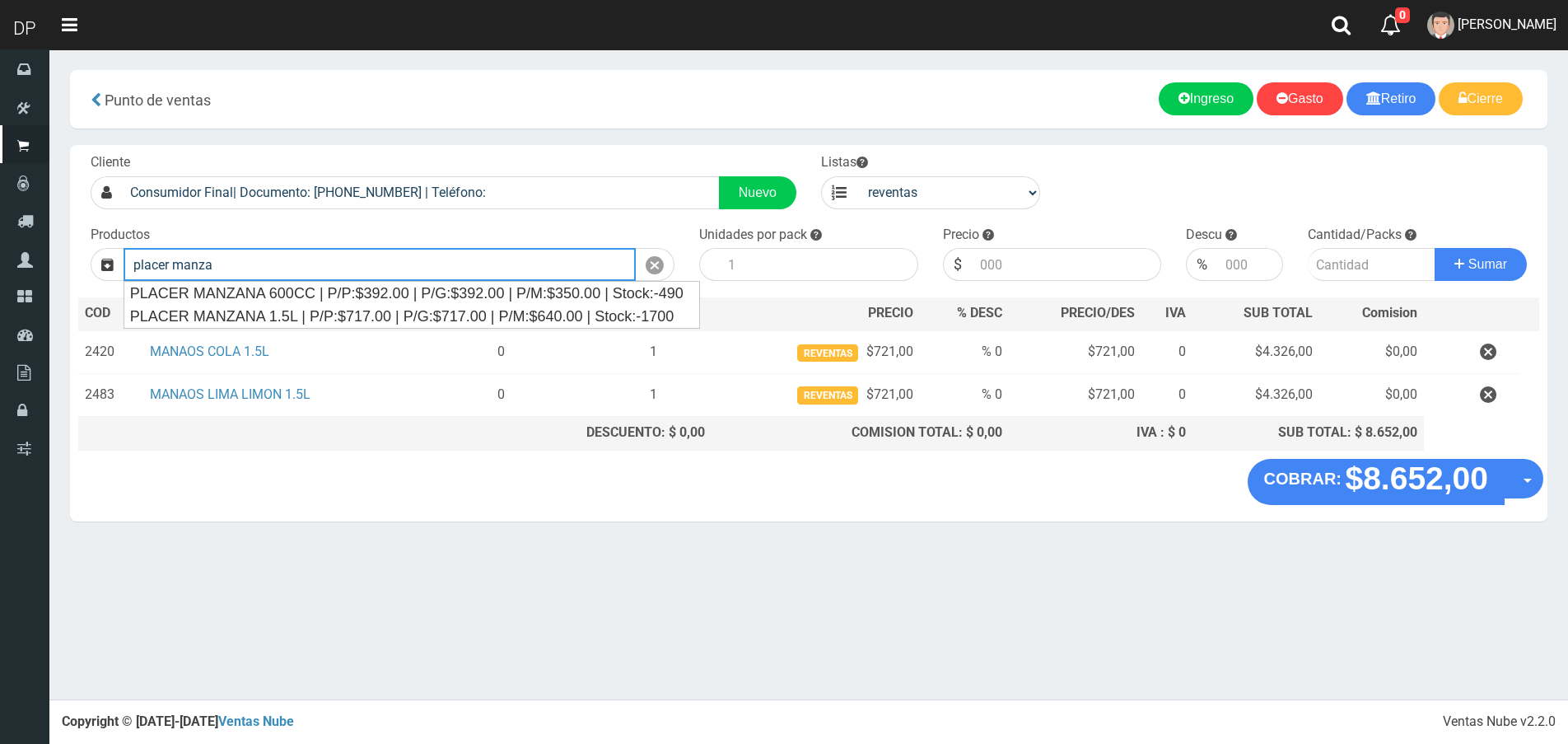
click at [340, 296] on div "PLACER MANZANA 600CC | P/P:$392.00 | P/G:$392.00 | P/M:$350.00 | Stock:-490" at bounding box center [412, 293] width 575 height 23
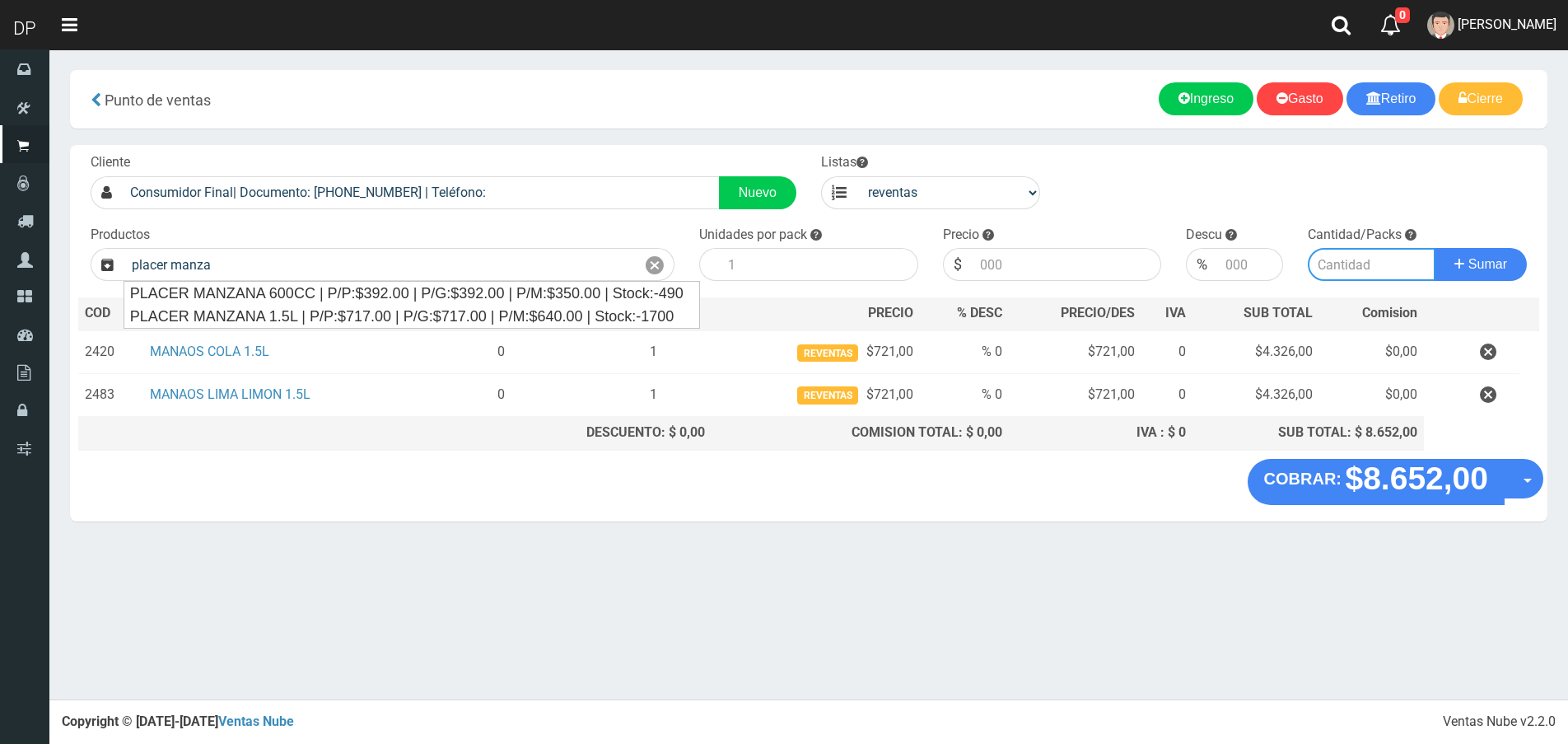
type input "PLACER MANZANA 600CC | P/P:$392.00 | P/G:$392.00 | P/M:$350.00 | Stock:-490"
type input "12"
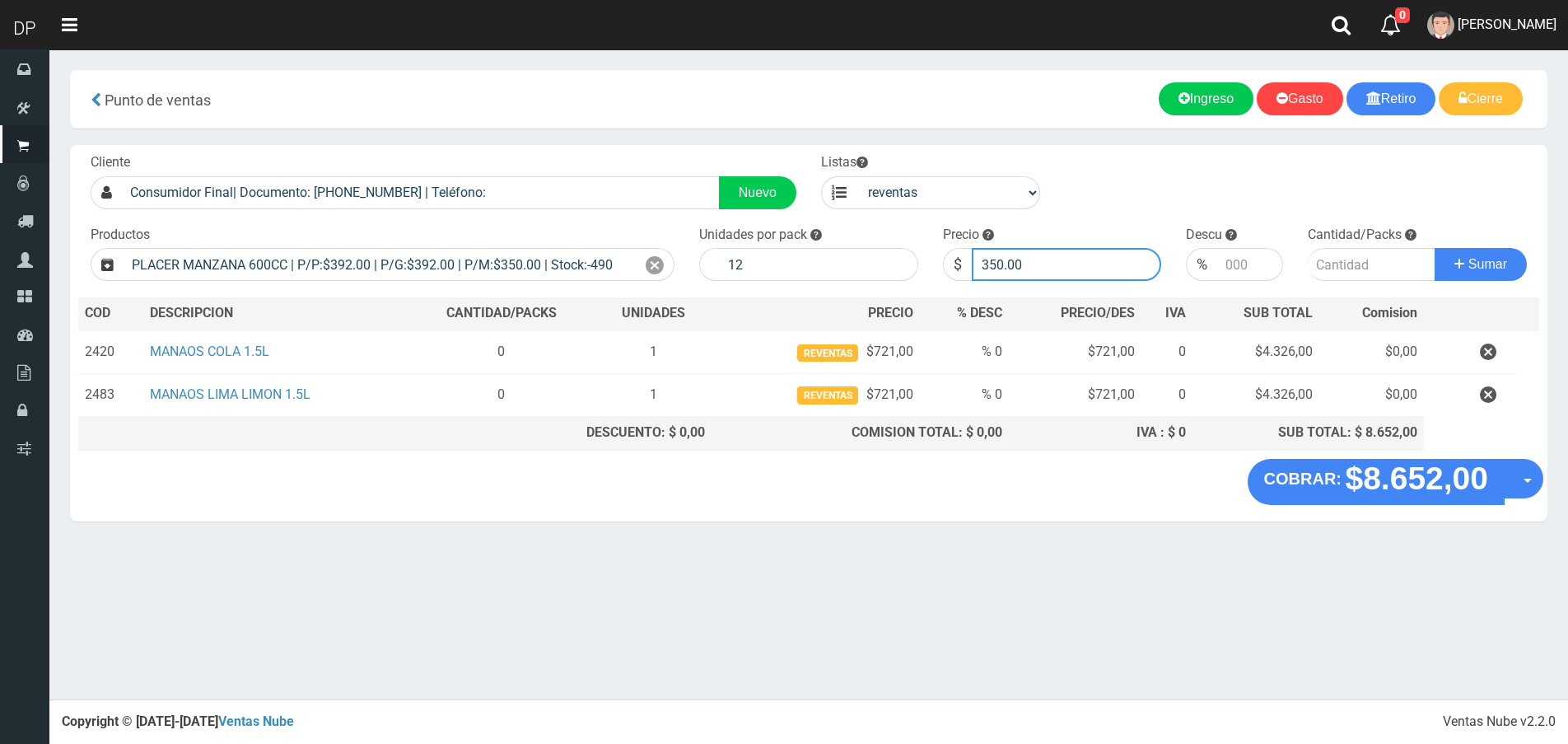
click at [1037, 262] on input "350.00" at bounding box center [1067, 264] width 190 height 33
type input "388"
click at [1434, 248] on button "Sumar" at bounding box center [1480, 264] width 92 height 33
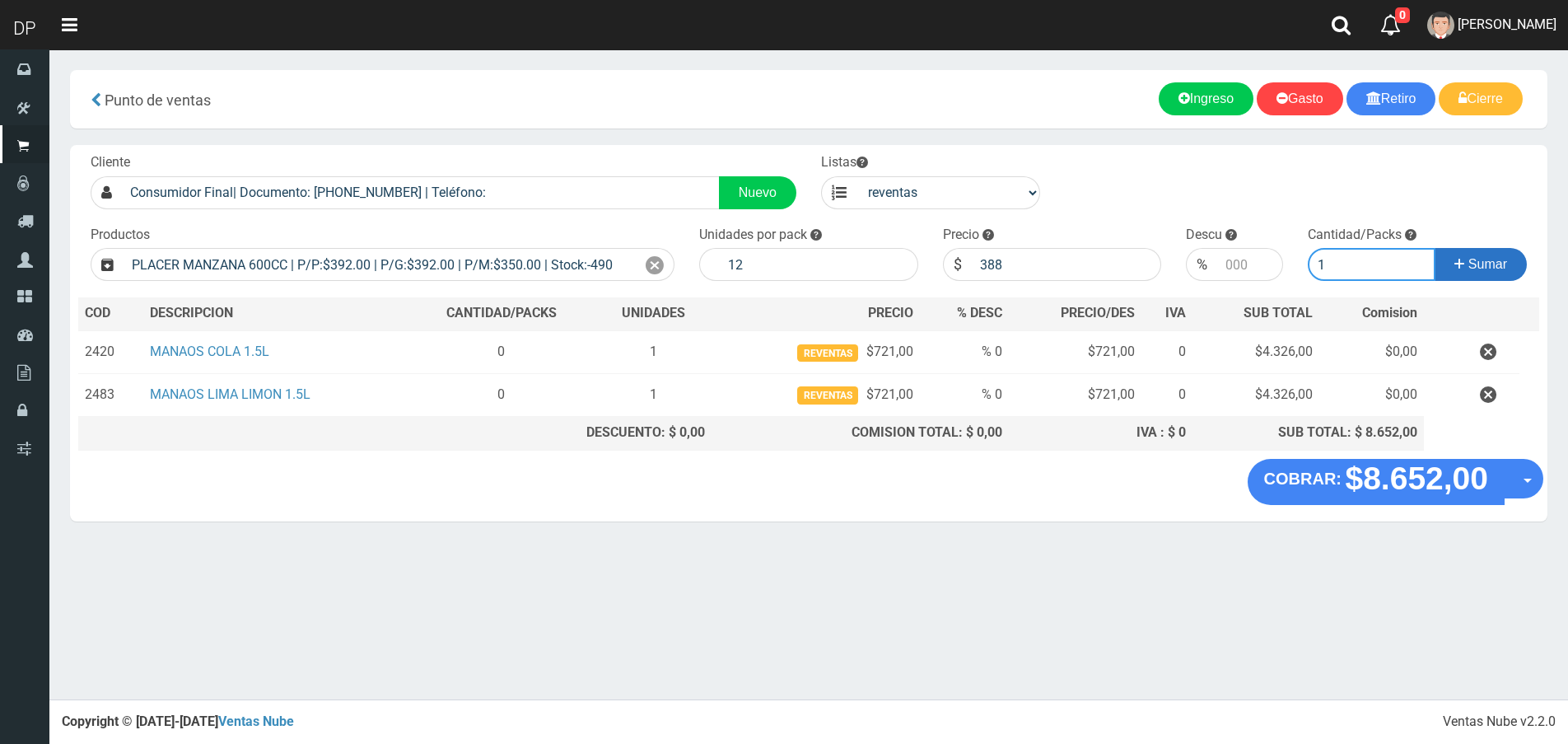
type input "1"
click at [1434, 248] on button "Sumar" at bounding box center [1480, 264] width 92 height 33
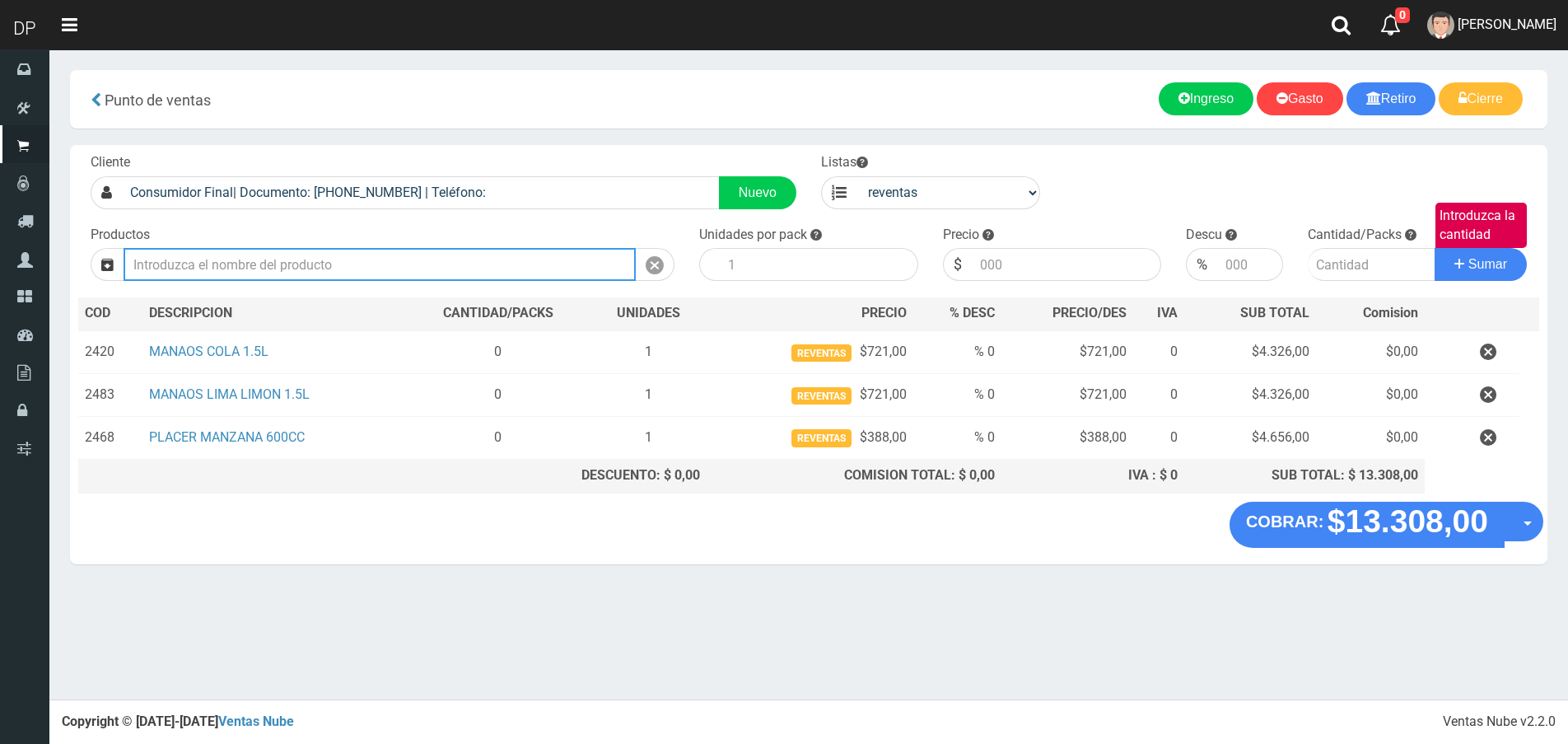
click at [370, 259] on input "text" at bounding box center [380, 264] width 512 height 33
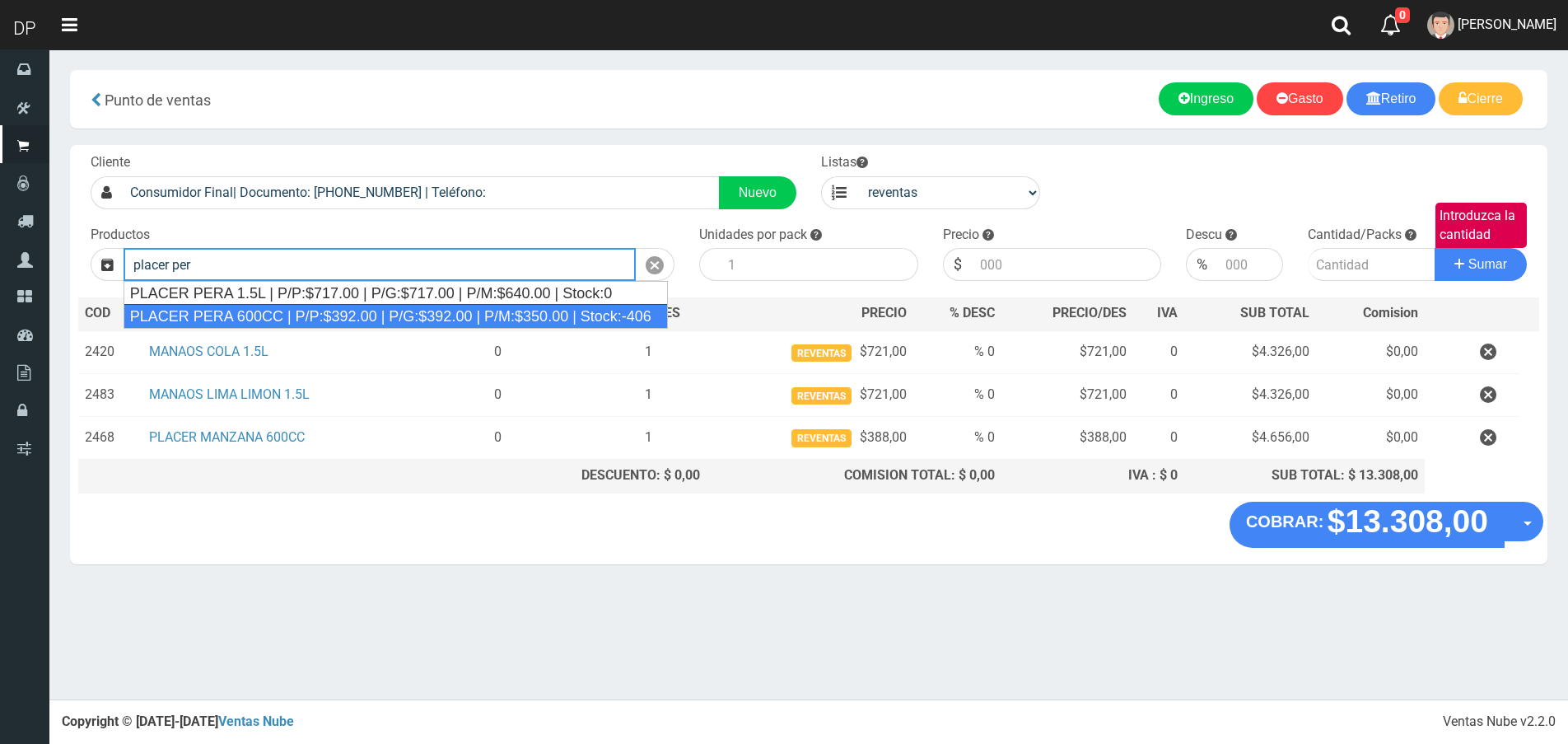
click at [346, 309] on div "PLACER PERA 600CC | P/P:$392.00 | P/G:$392.00 | P/M:$350.00 | Stock:-406" at bounding box center [396, 315] width 544 height 25
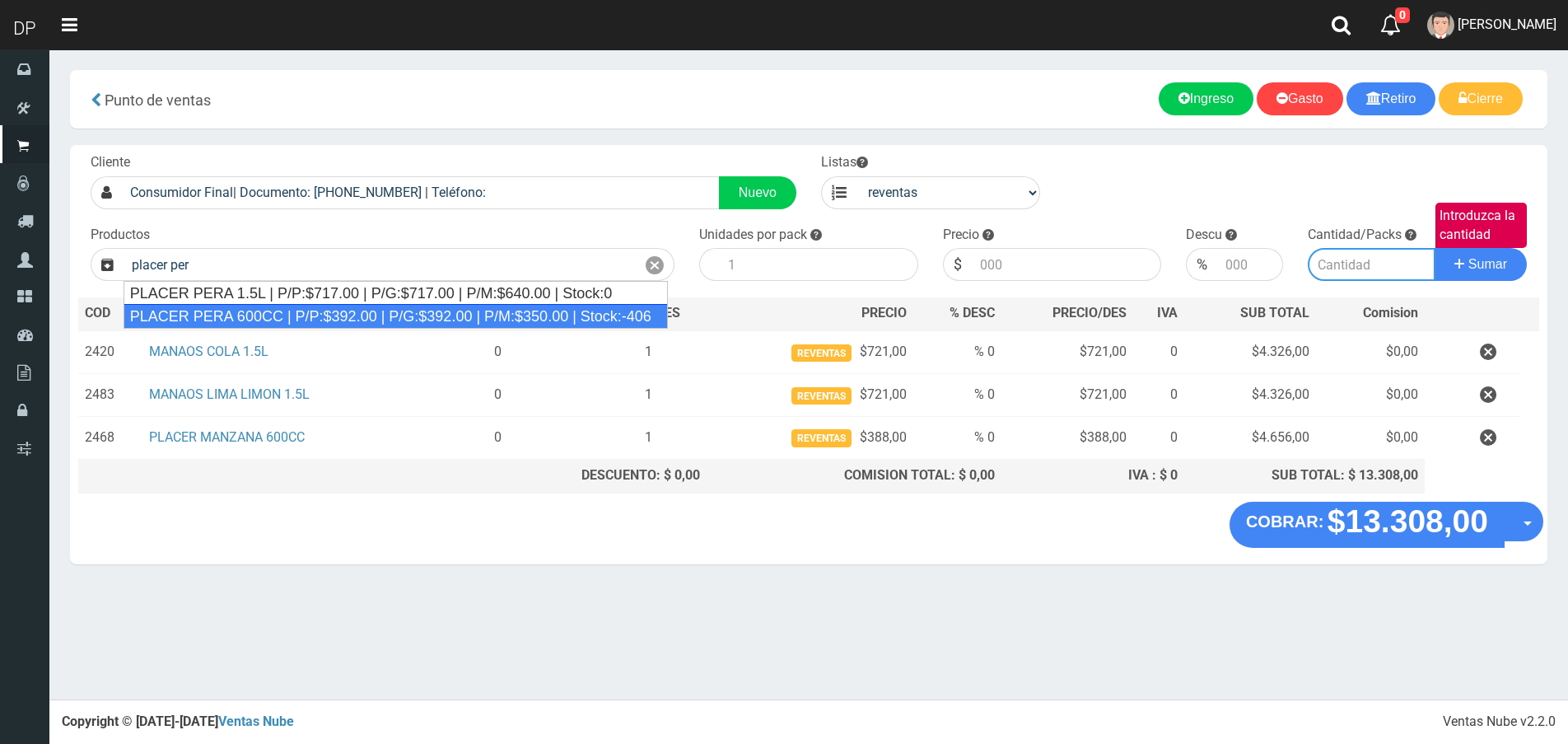
type input "PLACER PERA 600CC | P/P:$392.00 | P/G:$392.00 | P/M:$350.00 | Stock:-406"
type input "12"
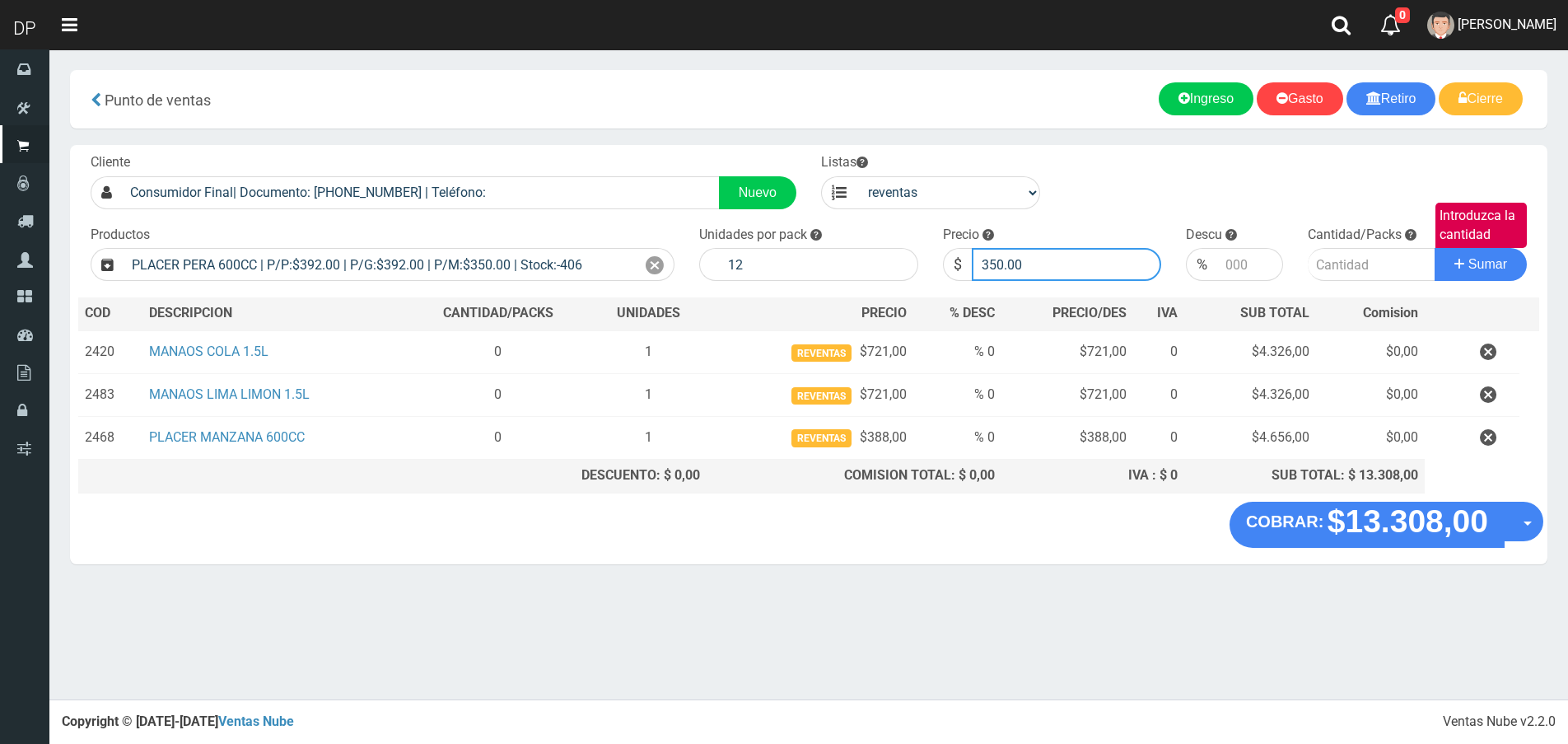
click at [1033, 271] on input "350.00" at bounding box center [1067, 264] width 190 height 33
type input "388"
click at [1371, 268] on input "Introduzca la cantidad" at bounding box center [1371, 264] width 128 height 33
type input "1"
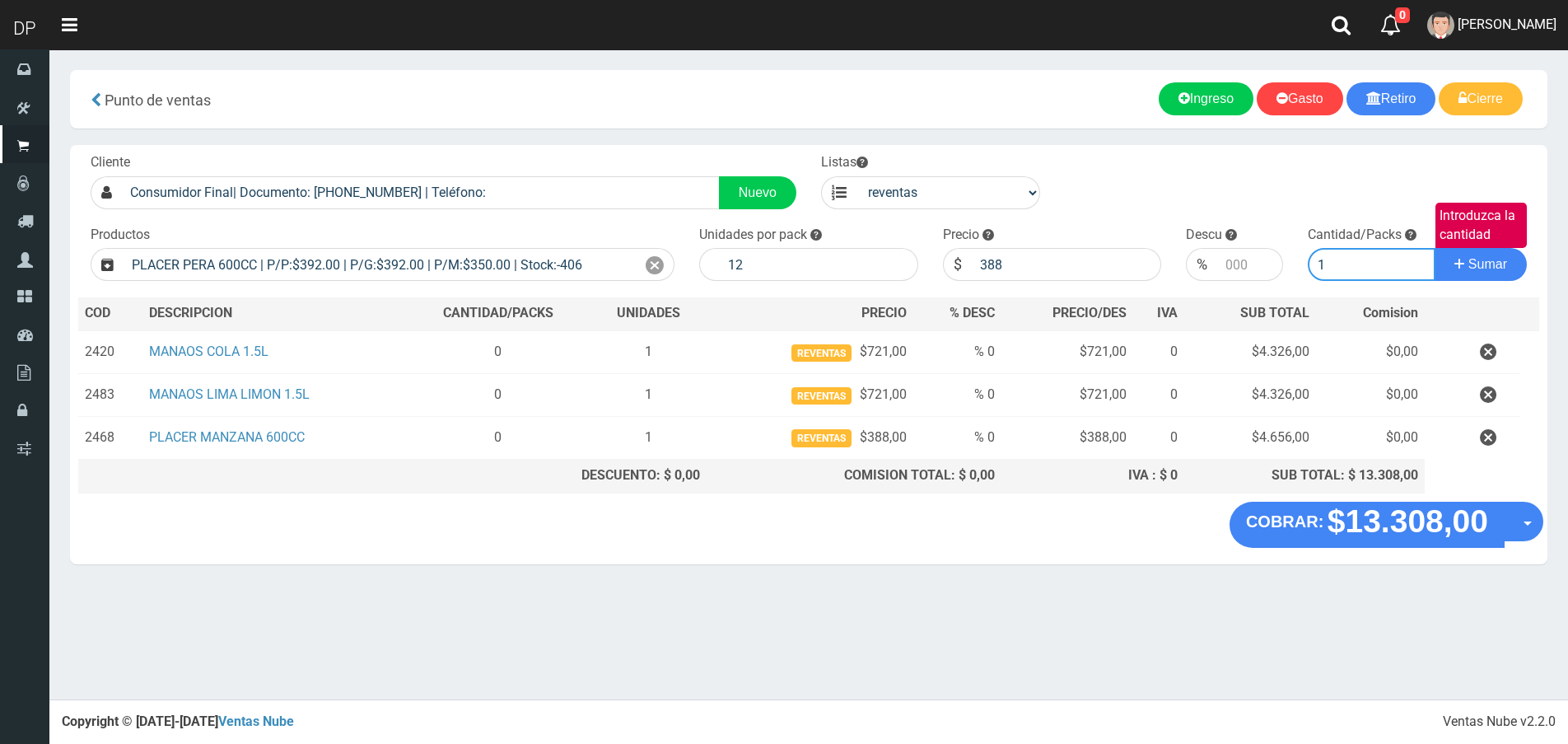
click at [1434, 248] on button "Sumar" at bounding box center [1480, 264] width 92 height 33
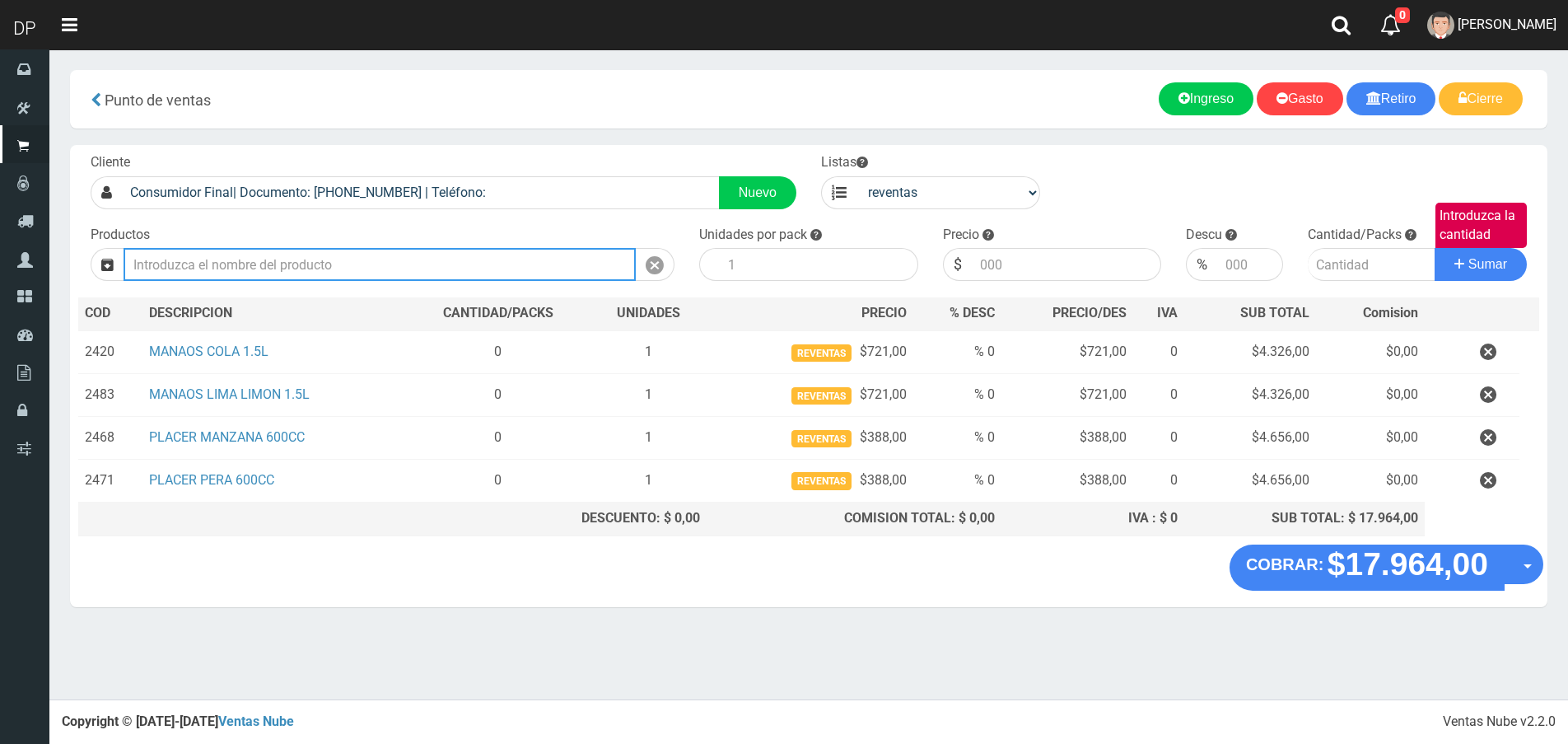
click at [263, 270] on input "text" at bounding box center [380, 264] width 512 height 33
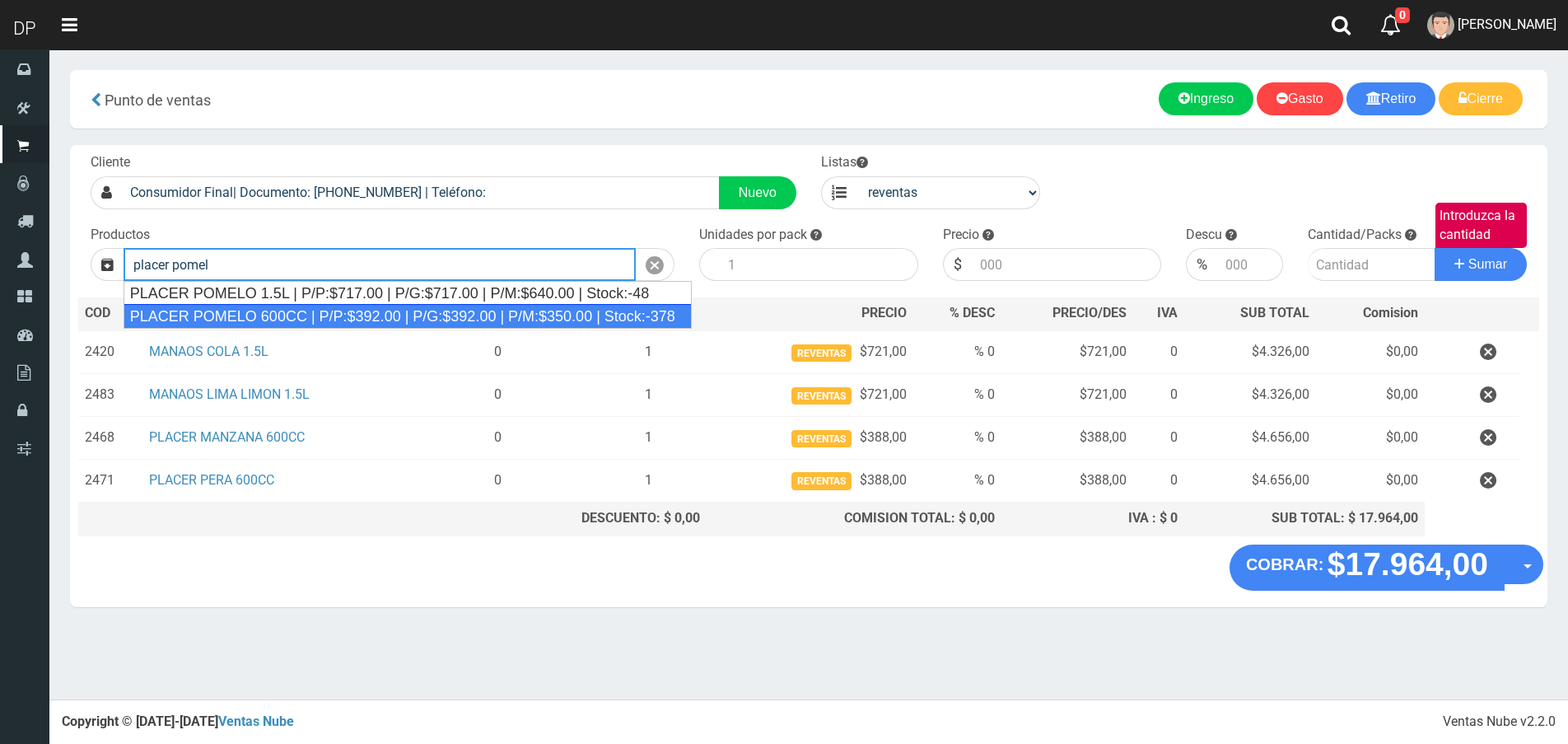
click at [270, 310] on div "PLACER POMELO 600CC | P/P:$392.00 | P/G:$392.00 | P/M:$350.00 | Stock:-378" at bounding box center [408, 315] width 568 height 25
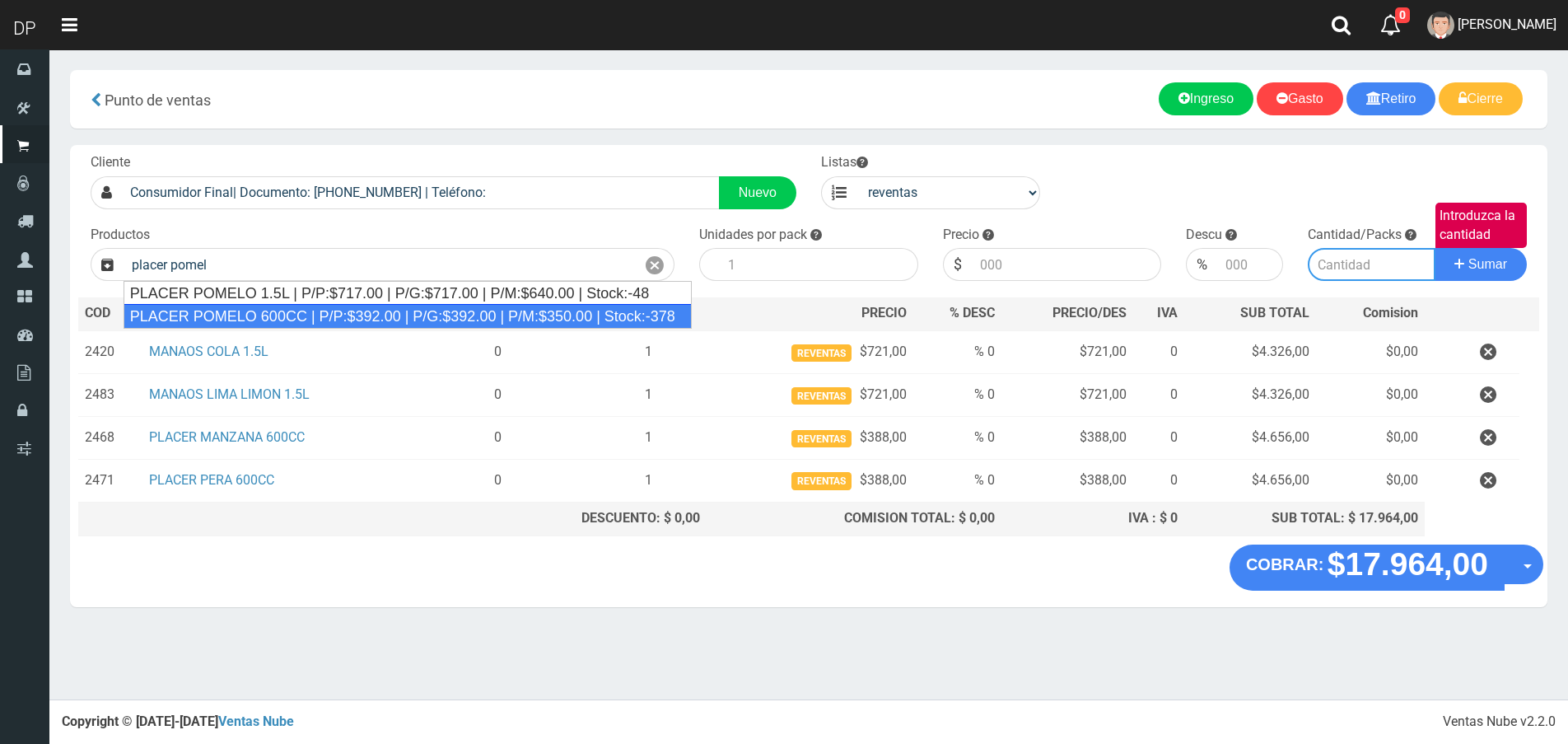
type input "PLACER POMELO 600CC | P/P:$392.00 | P/G:$392.00 | P/M:$350.00 | Stock:-378"
type input "12"
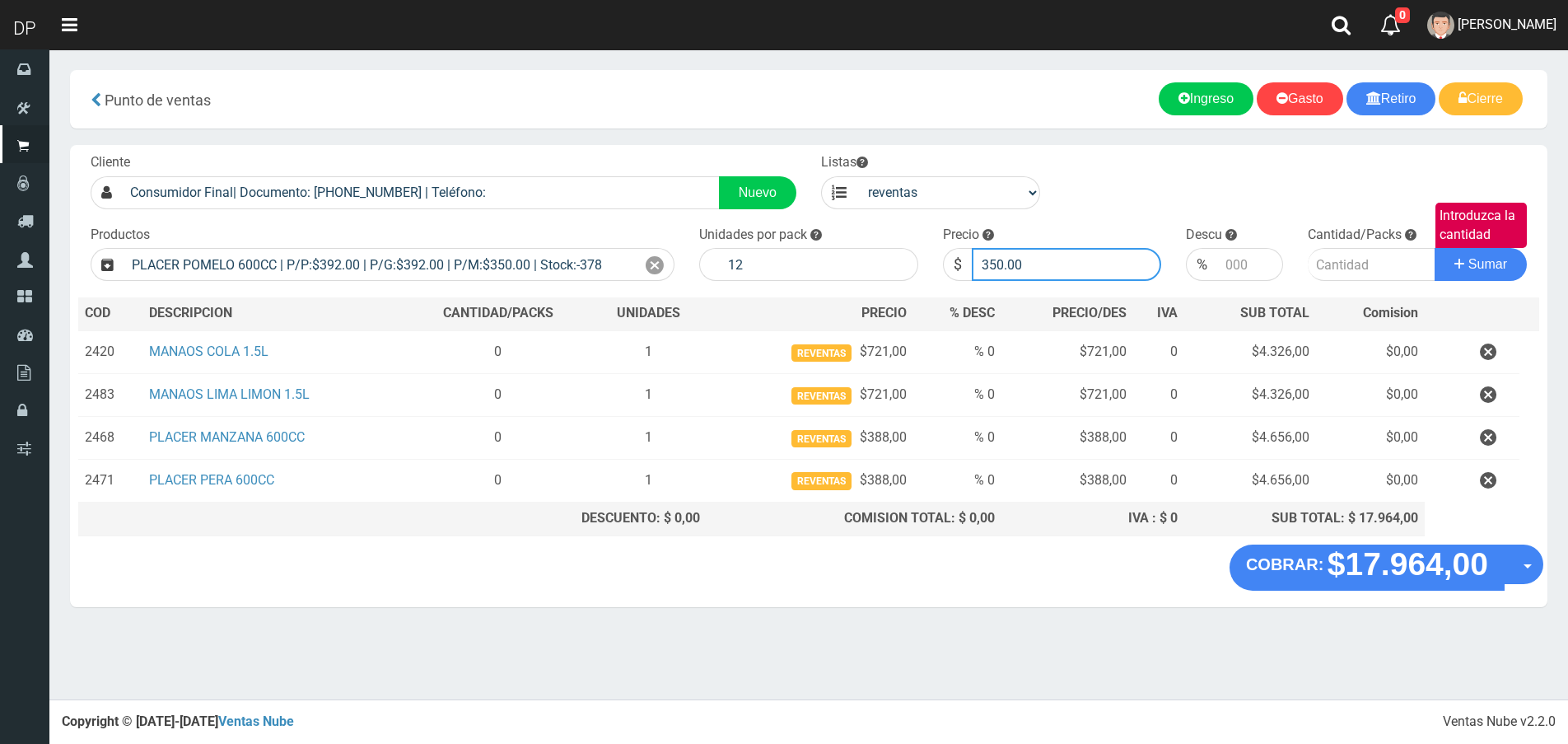
click at [1027, 260] on input "350.00" at bounding box center [1067, 264] width 190 height 33
type input "388"
click at [1361, 260] on input "Introduzca la cantidad" at bounding box center [1371, 264] width 128 height 33
type input "1"
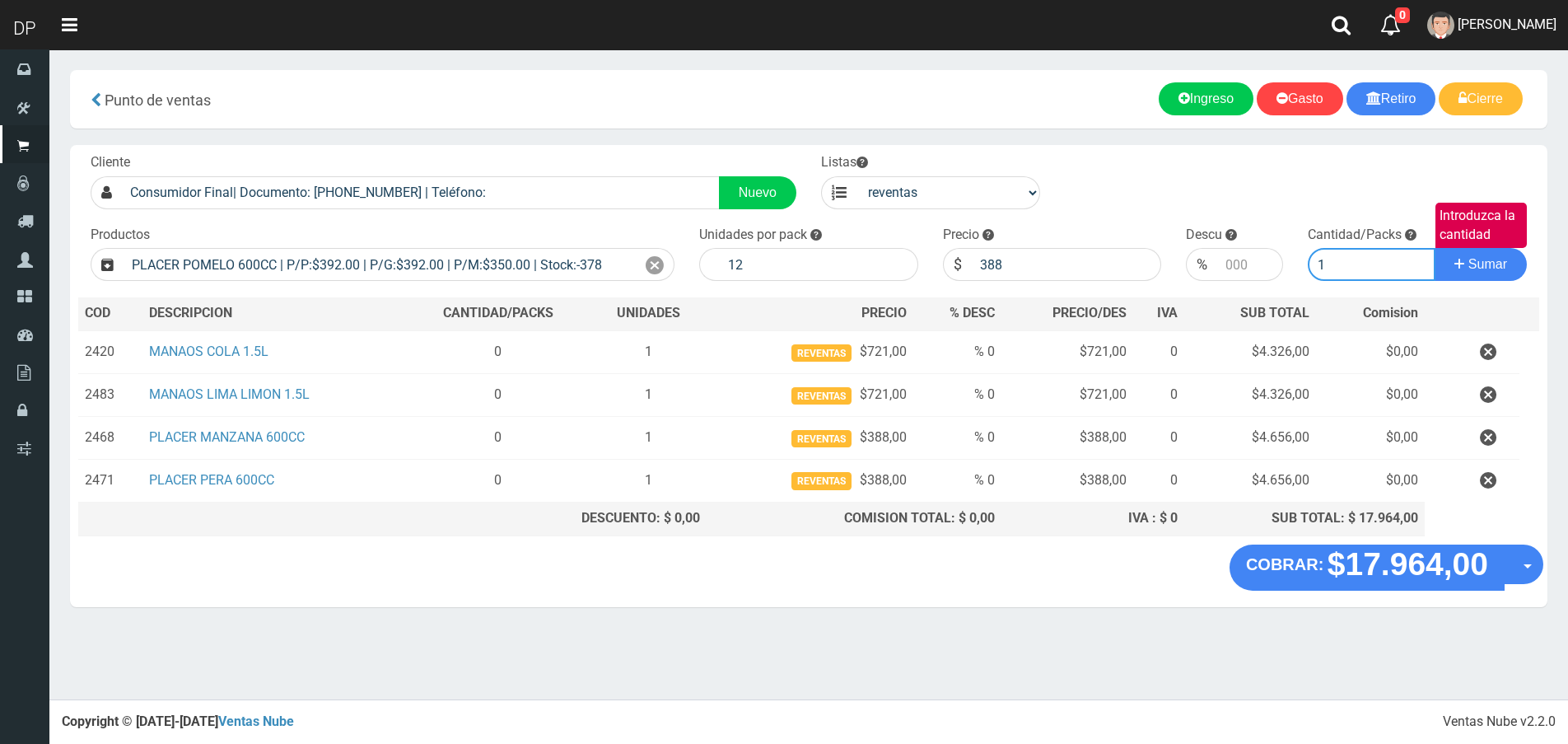
click at [1434, 248] on button "Sumar" at bounding box center [1480, 264] width 92 height 33
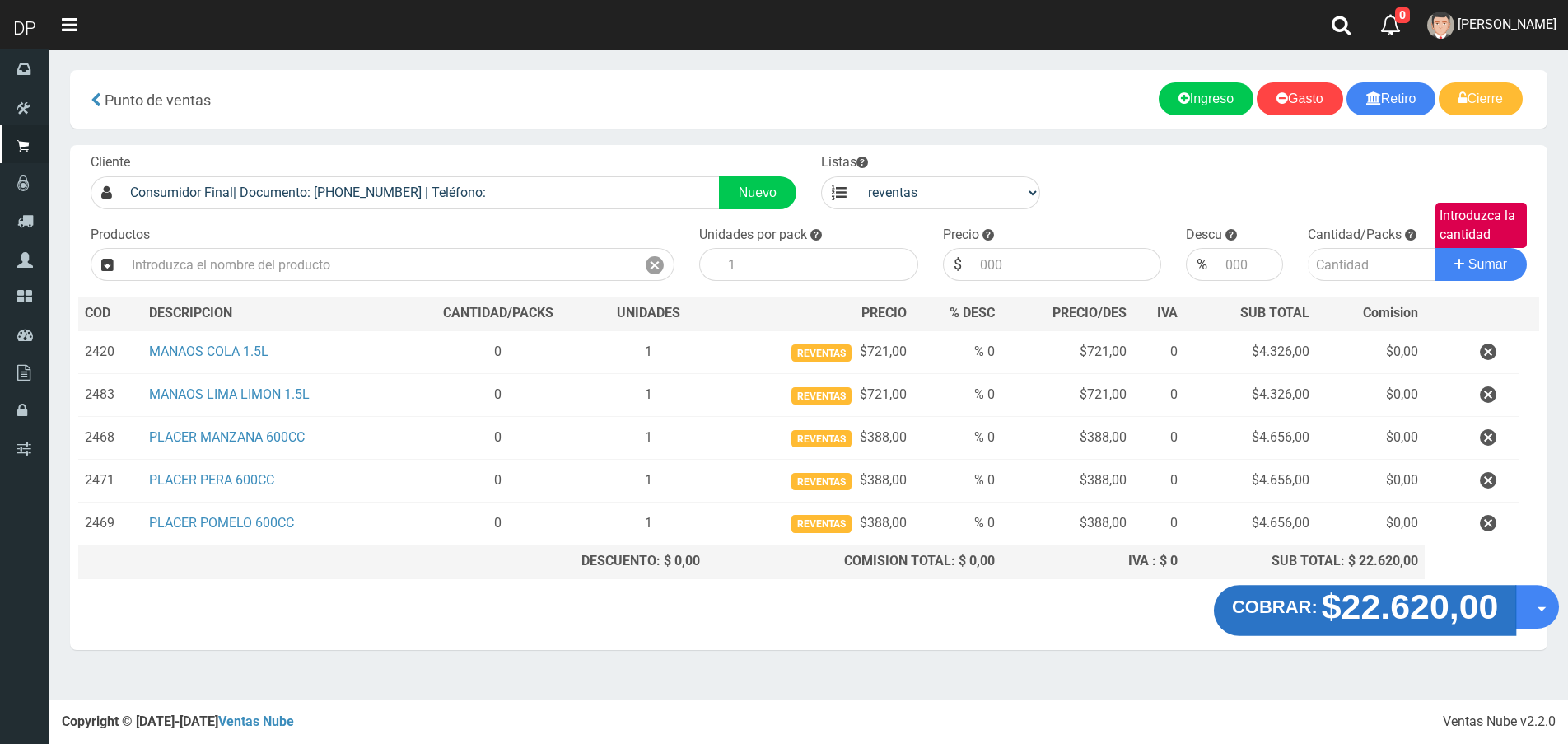
click at [1273, 595] on button "COBRAR: $22.620,00" at bounding box center [1366, 610] width 303 height 51
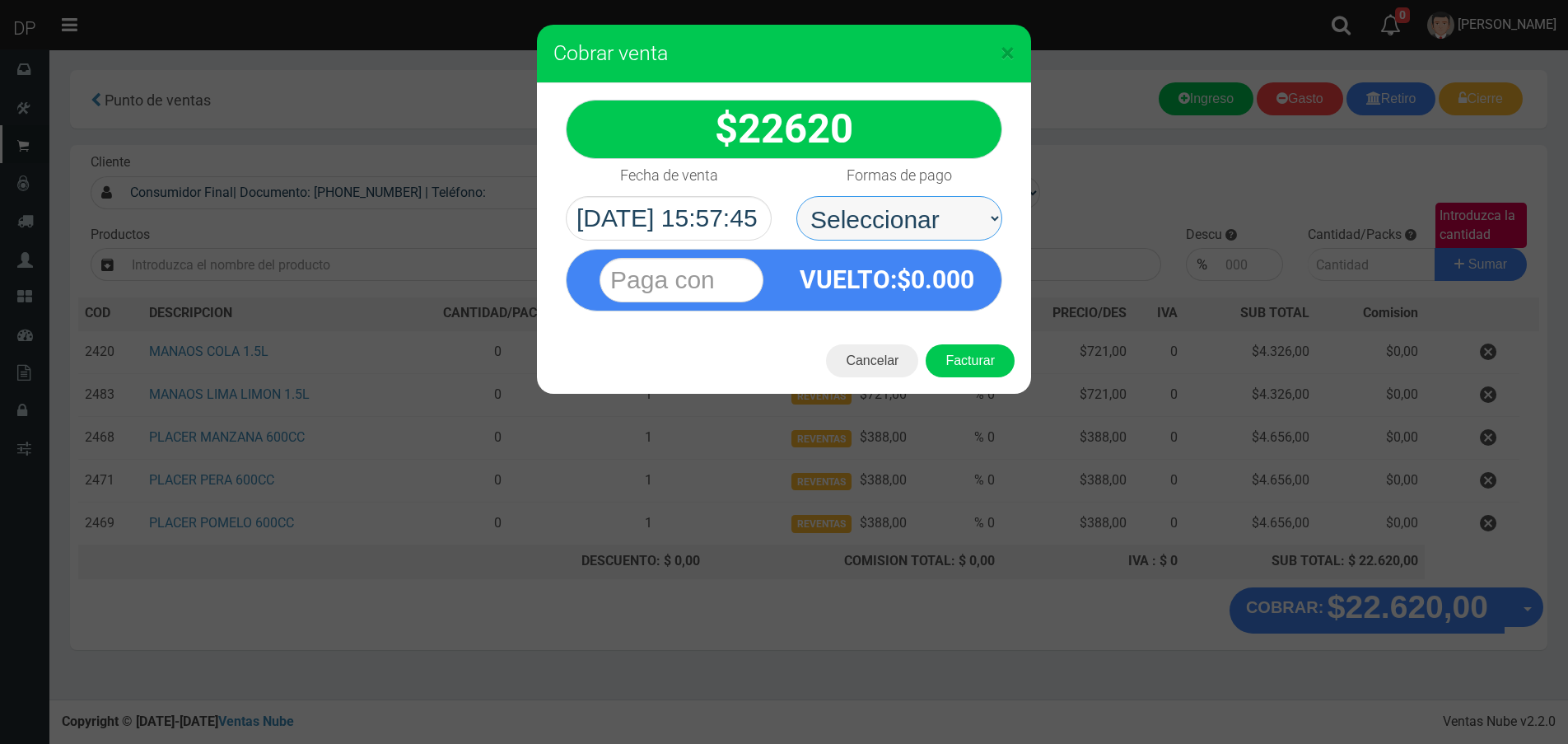
click at [890, 230] on select "Seleccionar Efectivo Tarjeta de Crédito Depósito Débito" at bounding box center [900, 218] width 206 height 45
select select "Efectivo"
click at [796, 196] on select "Seleccionar Efectivo Tarjeta de Crédito Depósito Débito" at bounding box center [900, 218] width 206 height 45
click at [976, 361] on button "Facturar" at bounding box center [970, 360] width 89 height 33
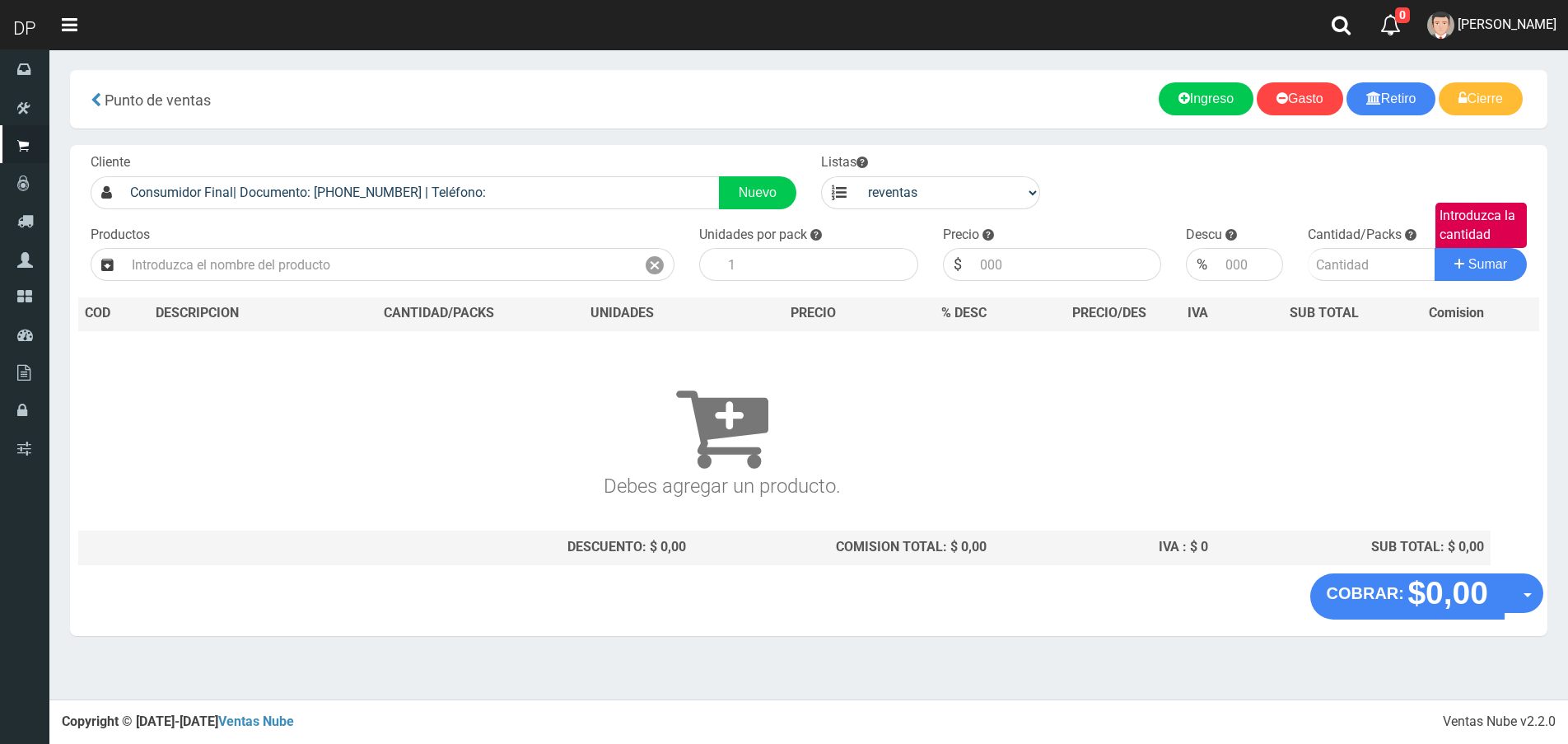
click at [1310, 573] on button "COBRAR: $0,00" at bounding box center [1407, 596] width 195 height 46
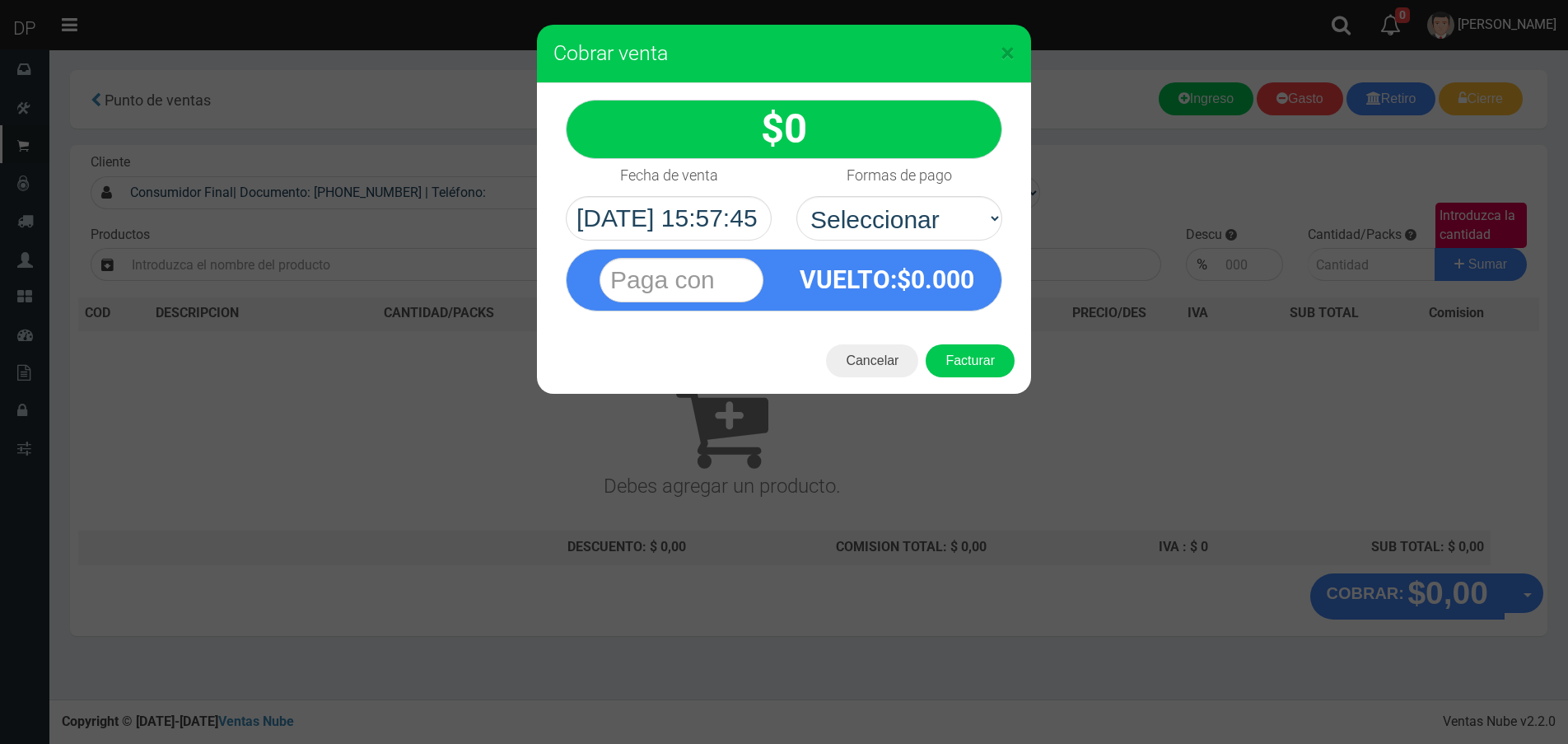
click at [998, 46] on h3 "Cobrar venta" at bounding box center [784, 54] width 461 height 25
click at [1012, 59] on span "×" at bounding box center [1008, 53] width 14 height 32
